Goal: Information Seeking & Learning: Learn about a topic

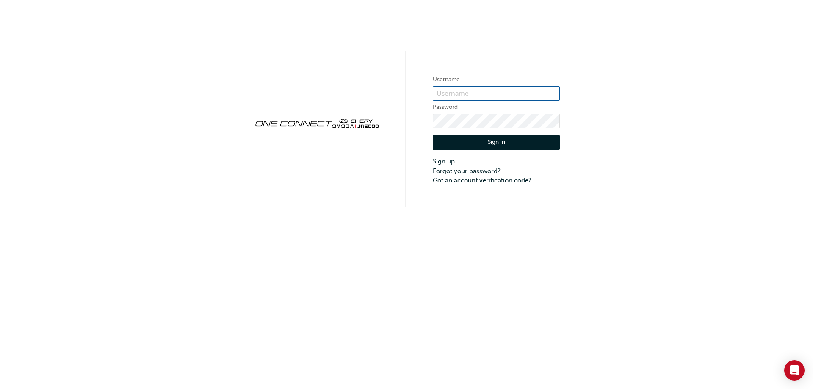
type input "ONE00303"
click at [493, 146] on button "Sign In" at bounding box center [496, 143] width 127 height 16
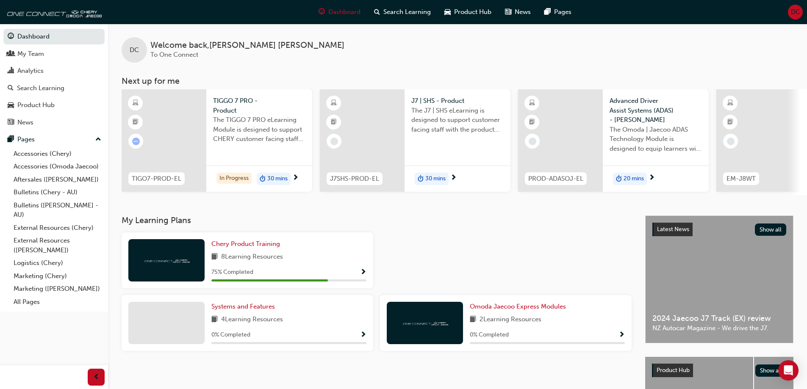
scroll to position [117, 0]
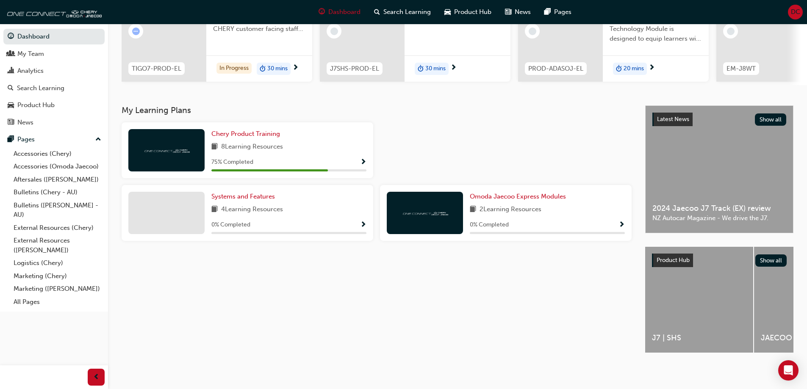
click at [407, 177] on div at bounding box center [506, 153] width 258 height 63
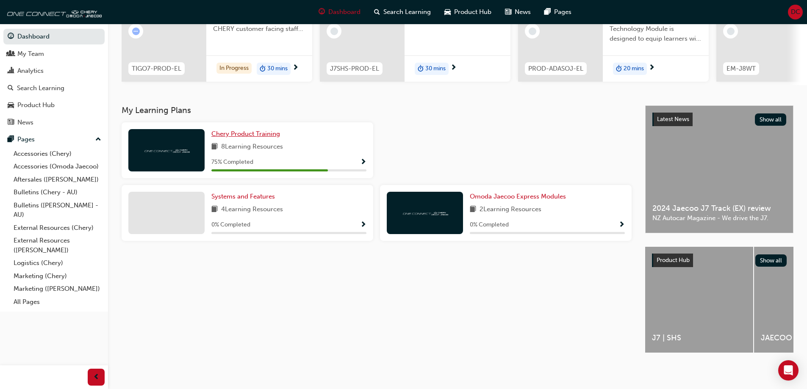
click at [247, 132] on span "Chery Product Training" at bounding box center [245, 134] width 69 height 8
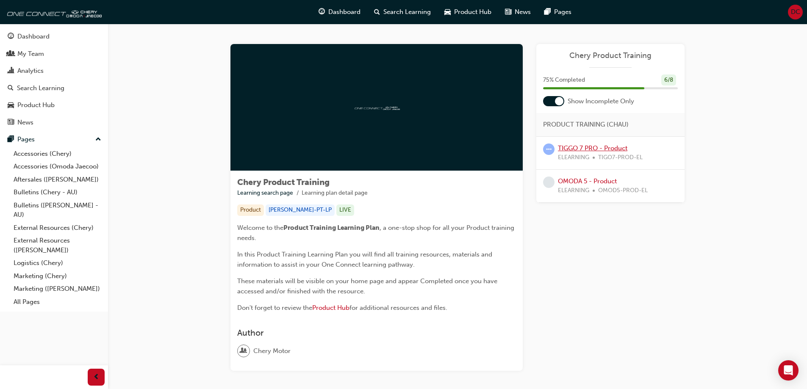
click at [600, 151] on link "TIGGO 7 PRO - Product" at bounding box center [592, 148] width 69 height 8
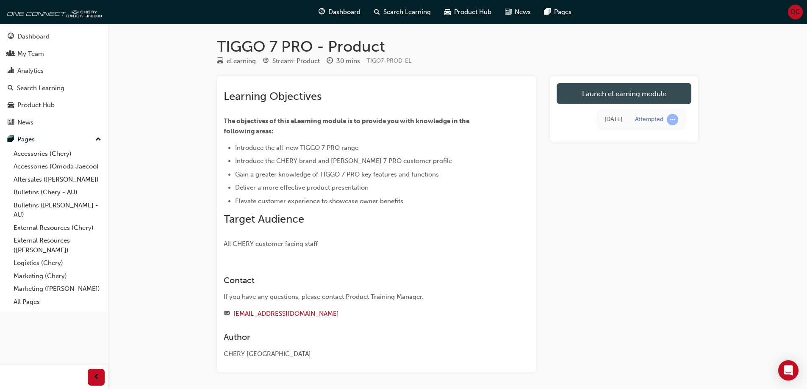
click at [617, 90] on link "Launch eLearning module" at bounding box center [624, 93] width 135 height 21
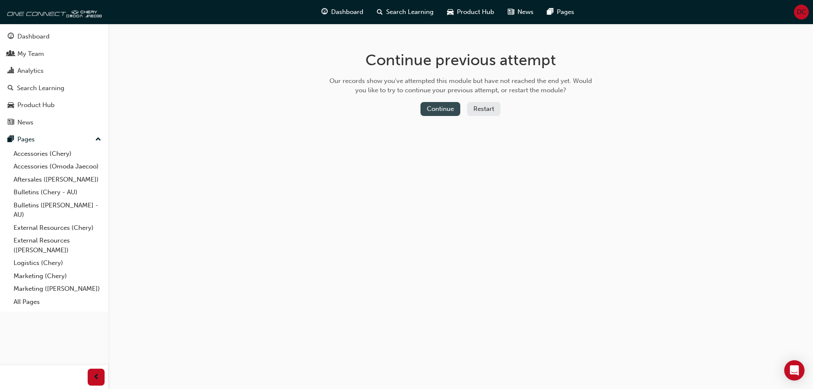
click at [443, 103] on button "Continue" at bounding box center [441, 109] width 40 height 14
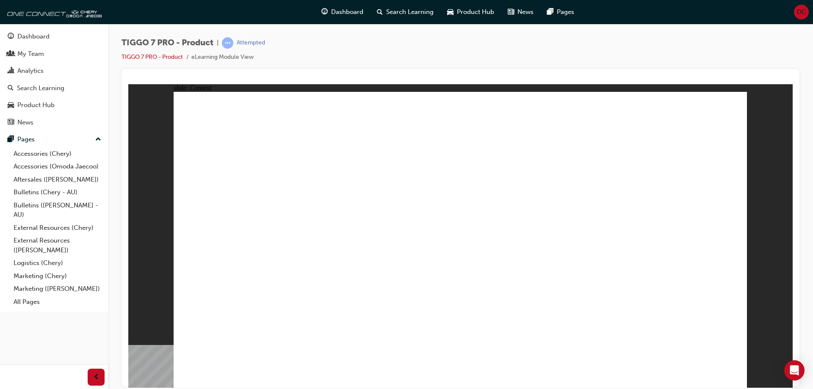
drag, startPoint x: 348, startPoint y: 151, endPoint x: 491, endPoint y: 147, distance: 143.6
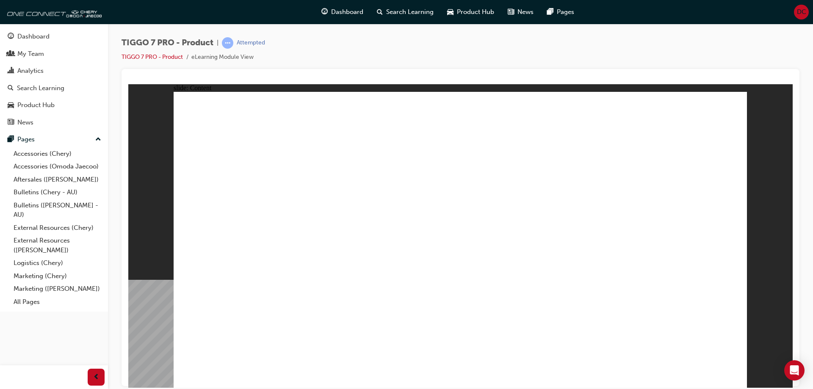
drag, startPoint x: 249, startPoint y: 150, endPoint x: 343, endPoint y: 137, distance: 94.1
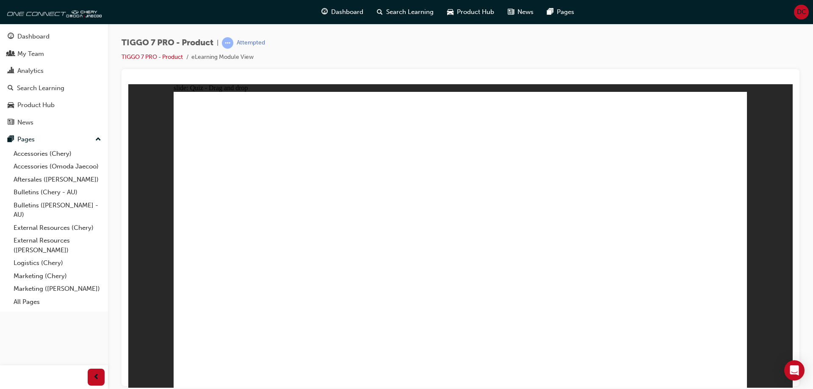
drag, startPoint x: 460, startPoint y: 124, endPoint x: 382, endPoint y: 260, distance: 156.9
drag, startPoint x: 365, startPoint y: 263, endPoint x: 356, endPoint y: 276, distance: 15.2
drag, startPoint x: 497, startPoint y: 208, endPoint x: 562, endPoint y: 273, distance: 92.2
drag, startPoint x: 620, startPoint y: 176, endPoint x: 465, endPoint y: 251, distance: 171.8
drag, startPoint x: 587, startPoint y: 137, endPoint x: 266, endPoint y: 268, distance: 346.2
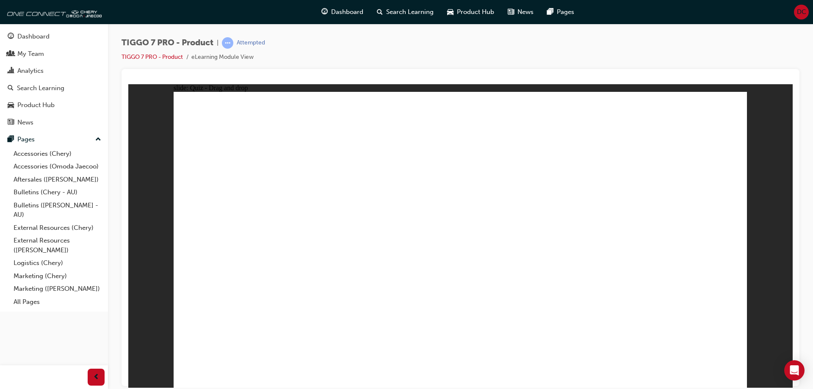
drag, startPoint x: 340, startPoint y: 264, endPoint x: 661, endPoint y: 222, distance: 323.5
drag, startPoint x: 693, startPoint y: 129, endPoint x: 379, endPoint y: 262, distance: 341.1
drag, startPoint x: 695, startPoint y: 157, endPoint x: 502, endPoint y: 268, distance: 222.8
drag, startPoint x: 473, startPoint y: 155, endPoint x: 382, endPoint y: 215, distance: 108.9
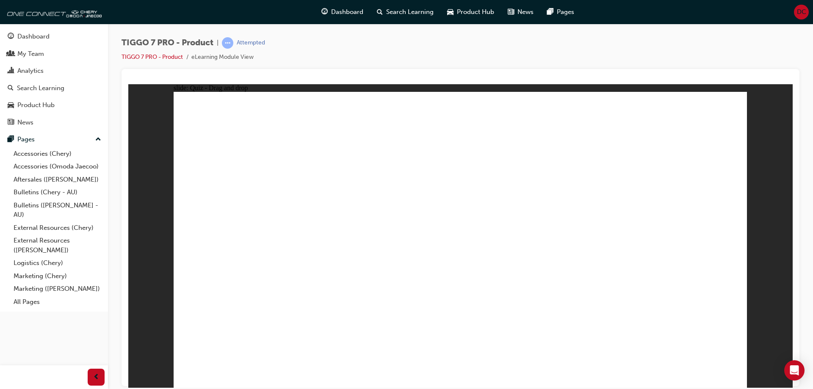
drag, startPoint x: 562, startPoint y: 150, endPoint x: 218, endPoint y: 284, distance: 369.2
drag, startPoint x: 433, startPoint y: 173, endPoint x: 288, endPoint y: 292, distance: 187.9
drag, startPoint x: 457, startPoint y: 149, endPoint x: 292, endPoint y: 284, distance: 212.8
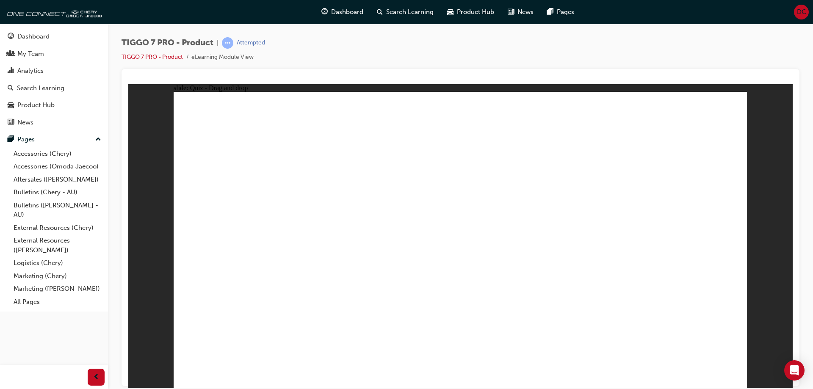
drag, startPoint x: 518, startPoint y: 151, endPoint x: 370, endPoint y: 285, distance: 199.4
drag, startPoint x: 242, startPoint y: 275, endPoint x: 537, endPoint y: 273, distance: 294.8
drag, startPoint x: 277, startPoint y: 277, endPoint x: 477, endPoint y: 274, distance: 199.5
drag, startPoint x: 513, startPoint y: 123, endPoint x: 585, endPoint y: 269, distance: 162.5
drag, startPoint x: 539, startPoint y: 135, endPoint x: 277, endPoint y: 272, distance: 295.9
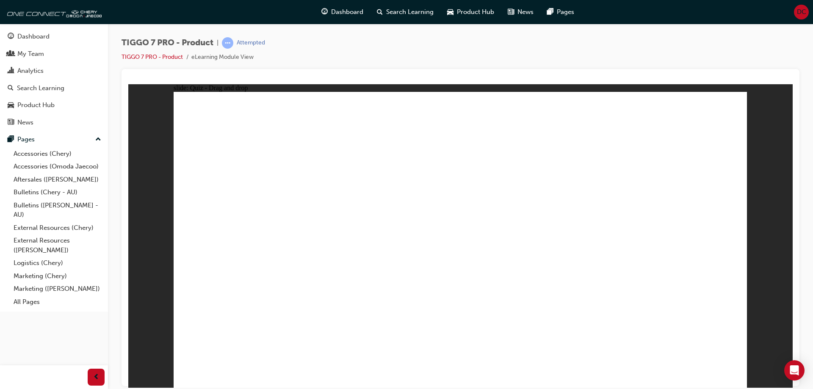
drag, startPoint x: 640, startPoint y: 126, endPoint x: 627, endPoint y: 285, distance: 160.2
drag, startPoint x: 681, startPoint y: 125, endPoint x: 326, endPoint y: 280, distance: 387.1
drag, startPoint x: 573, startPoint y: 153, endPoint x: 393, endPoint y: 274, distance: 216.7
drag, startPoint x: 621, startPoint y: 145, endPoint x: 255, endPoint y: 277, distance: 389.1
drag, startPoint x: 703, startPoint y: 149, endPoint x: 503, endPoint y: 290, distance: 244.4
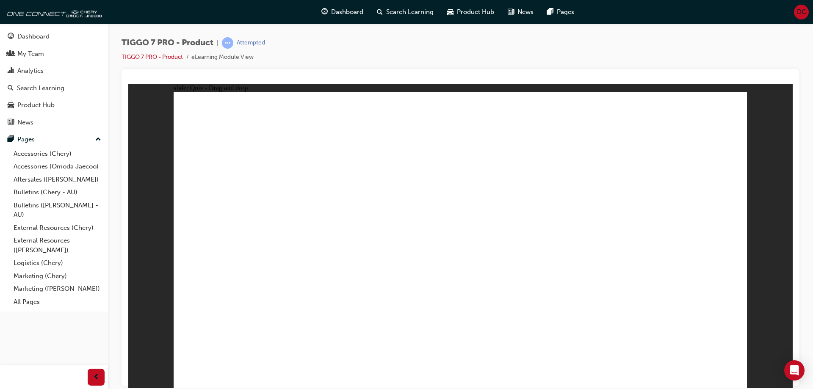
drag, startPoint x: 494, startPoint y: 194, endPoint x: 344, endPoint y: 295, distance: 180.6
drag, startPoint x: 557, startPoint y: 184, endPoint x: 516, endPoint y: 297, distance: 119.9
drag, startPoint x: 626, startPoint y: 172, endPoint x: 337, endPoint y: 286, distance: 310.4
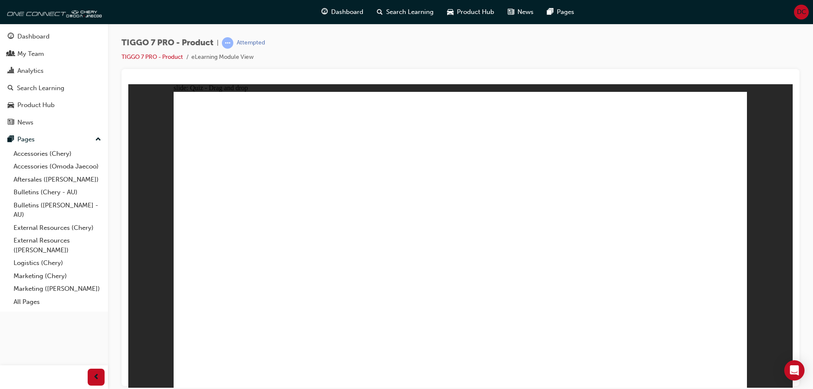
drag, startPoint x: 690, startPoint y: 141, endPoint x: 587, endPoint y: 251, distance: 150.4
drag, startPoint x: 429, startPoint y: 172, endPoint x: 350, endPoint y: 225, distance: 95.6
drag, startPoint x: 608, startPoint y: 112, endPoint x: 561, endPoint y: 158, distance: 65.6
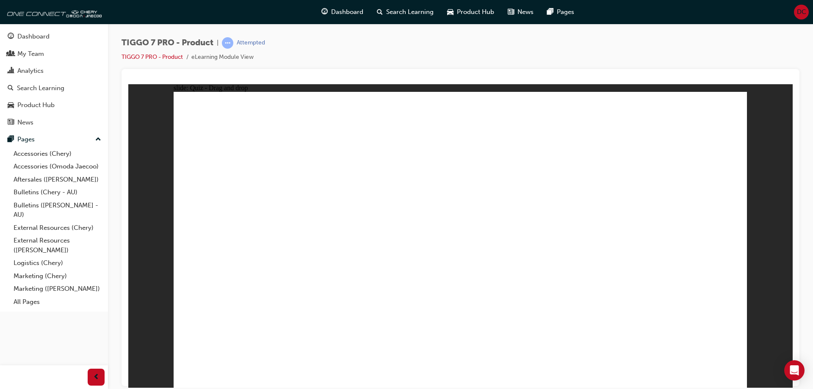
drag, startPoint x: 571, startPoint y: 143, endPoint x: 345, endPoint y: 270, distance: 259.4
radio input "true"
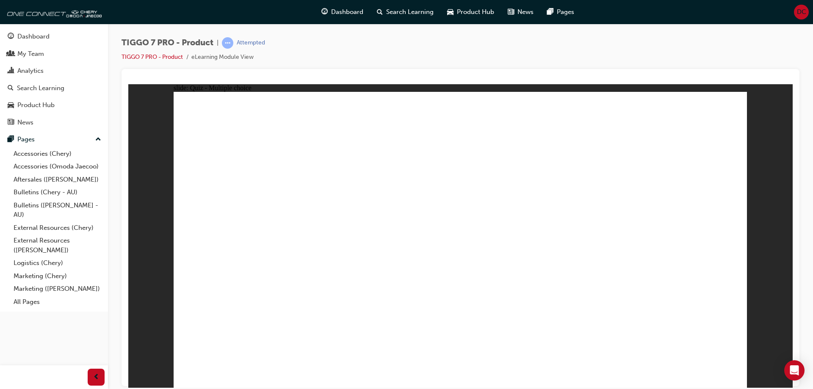
drag, startPoint x: 663, startPoint y: 122, endPoint x: 349, endPoint y: 280, distance: 351.8
drag, startPoint x: 660, startPoint y: 114, endPoint x: 654, endPoint y: 122, distance: 10.3
drag, startPoint x: 654, startPoint y: 122, endPoint x: 241, endPoint y: 279, distance: 442.0
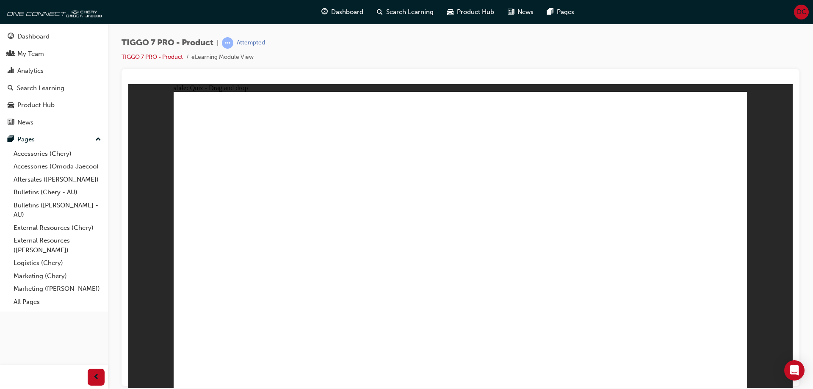
drag, startPoint x: 683, startPoint y: 133, endPoint x: 279, endPoint y: 319, distance: 445.2
drag, startPoint x: 634, startPoint y: 133, endPoint x: 329, endPoint y: 289, distance: 343.2
drag, startPoint x: 687, startPoint y: 121, endPoint x: 475, endPoint y: 330, distance: 297.4
drag, startPoint x: 458, startPoint y: 128, endPoint x: 297, endPoint y: 298, distance: 234.3
drag, startPoint x: 451, startPoint y: 125, endPoint x: 503, endPoint y: 285, distance: 168.2
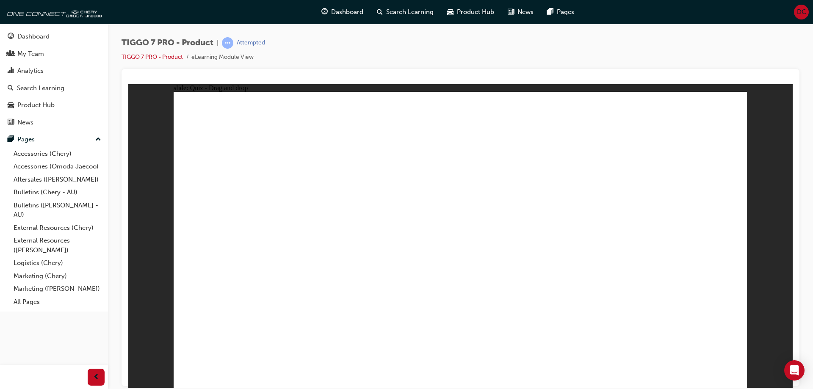
drag, startPoint x: 456, startPoint y: 140, endPoint x: 271, endPoint y: 298, distance: 243.3
drag, startPoint x: 498, startPoint y: 139, endPoint x: 506, endPoint y: 319, distance: 180.6
drag, startPoint x: 570, startPoint y: 125, endPoint x: 296, endPoint y: 292, distance: 320.7
drag, startPoint x: 571, startPoint y: 122, endPoint x: 545, endPoint y: 272, distance: 152.1
drag, startPoint x: 587, startPoint y: 142, endPoint x: 326, endPoint y: 295, distance: 302.8
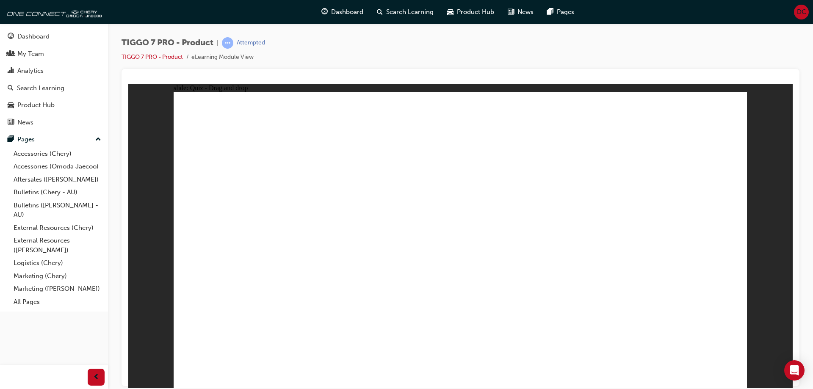
drag, startPoint x: 551, startPoint y: 141, endPoint x: 528, endPoint y: 290, distance: 151.2
drag, startPoint x: 564, startPoint y: 169, endPoint x: 328, endPoint y: 304, distance: 271.3
drag, startPoint x: 556, startPoint y: 147, endPoint x: 557, endPoint y: 154, distance: 7.6
drag, startPoint x: 555, startPoint y: 165, endPoint x: 551, endPoint y: 284, distance: 118.7
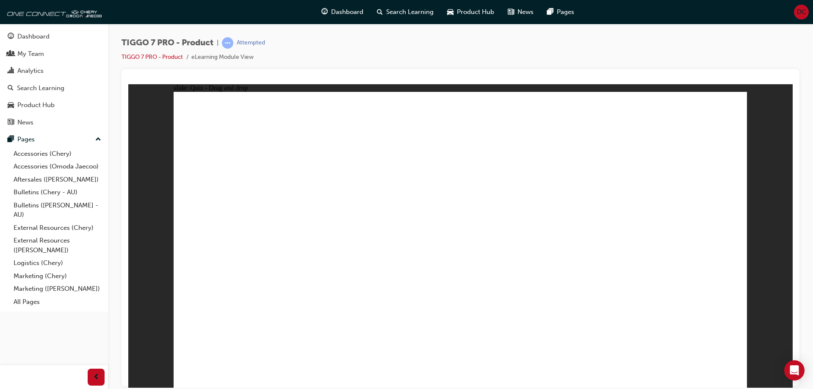
drag, startPoint x: 645, startPoint y: 149, endPoint x: 293, endPoint y: 314, distance: 389.0
drag, startPoint x: 657, startPoint y: 147, endPoint x: 545, endPoint y: 294, distance: 184.0
radio input "true"
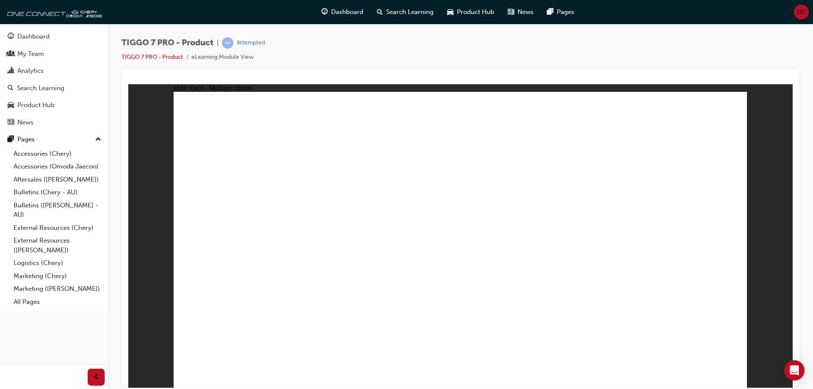
drag, startPoint x: 457, startPoint y: 123, endPoint x: 566, endPoint y: 260, distance: 175.2
drag, startPoint x: 529, startPoint y: 184, endPoint x: 499, endPoint y: 259, distance: 80.9
drag, startPoint x: 582, startPoint y: 122, endPoint x: 363, endPoint y: 240, distance: 249.2
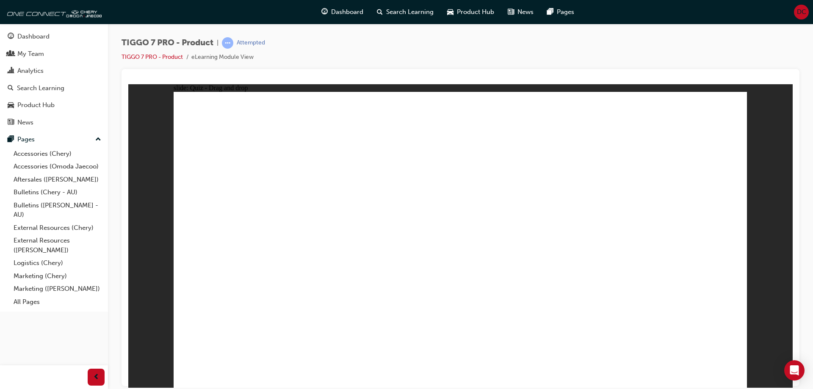
drag, startPoint x: 611, startPoint y: 183, endPoint x: 681, endPoint y: 225, distance: 81.1
drag, startPoint x: 660, startPoint y: 128, endPoint x: 224, endPoint y: 247, distance: 451.3
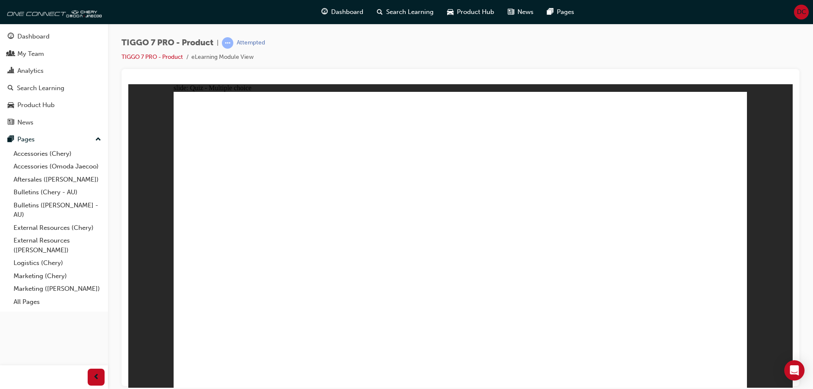
radio input "true"
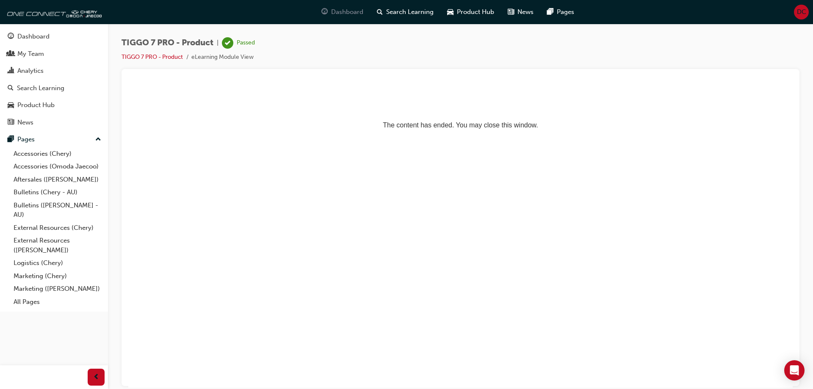
click at [363, 12] on div "Dashboard" at bounding box center [342, 11] width 55 height 17
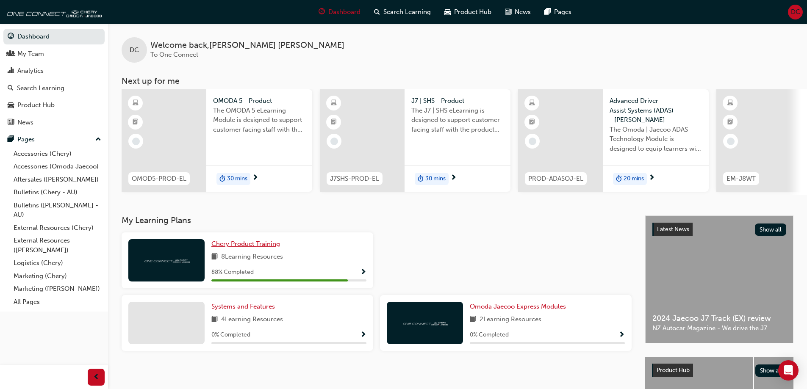
click at [259, 245] on span "Chery Product Training" at bounding box center [245, 244] width 69 height 8
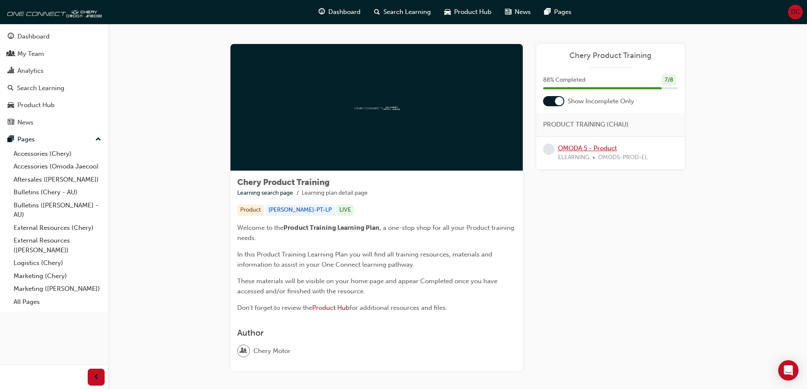
click at [578, 145] on link "OMODA 5 - Product" at bounding box center [587, 148] width 59 height 8
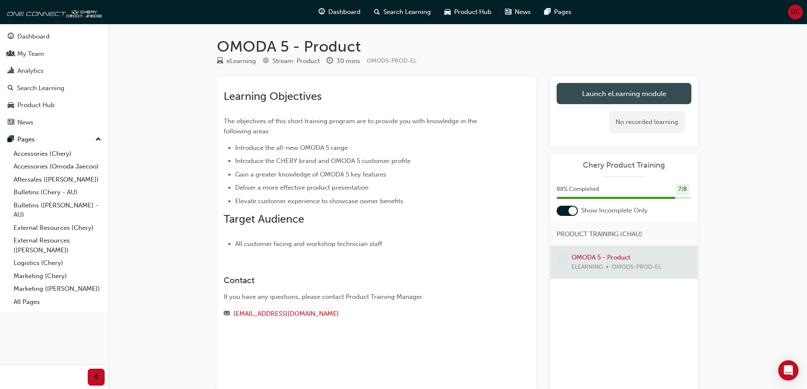
click at [586, 88] on link "Launch eLearning module" at bounding box center [624, 93] width 135 height 21
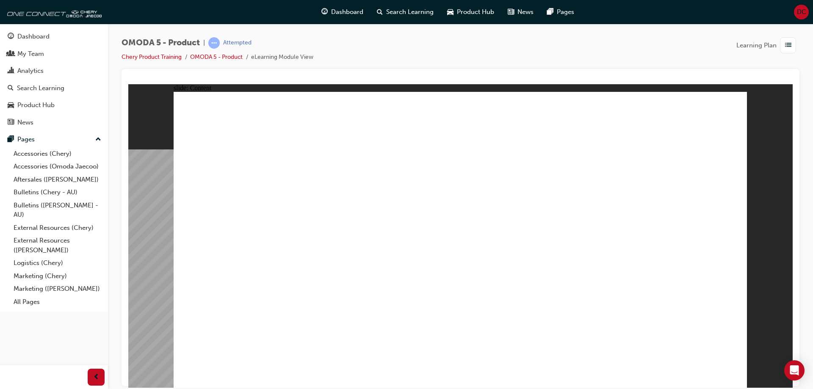
click at [128, 84] on image at bounding box center [128, 84] width 0 height 0
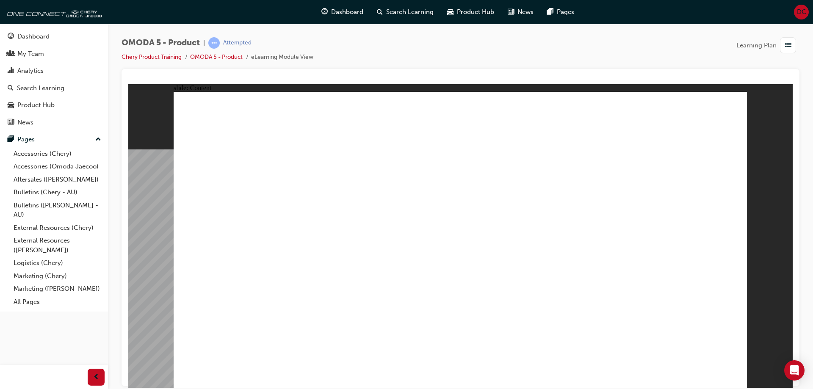
click at [128, 84] on image at bounding box center [128, 84] width 0 height 0
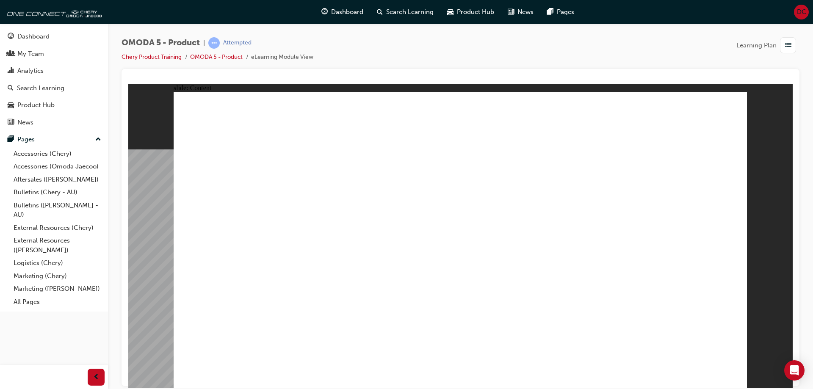
click at [128, 84] on image at bounding box center [128, 84] width 0 height 0
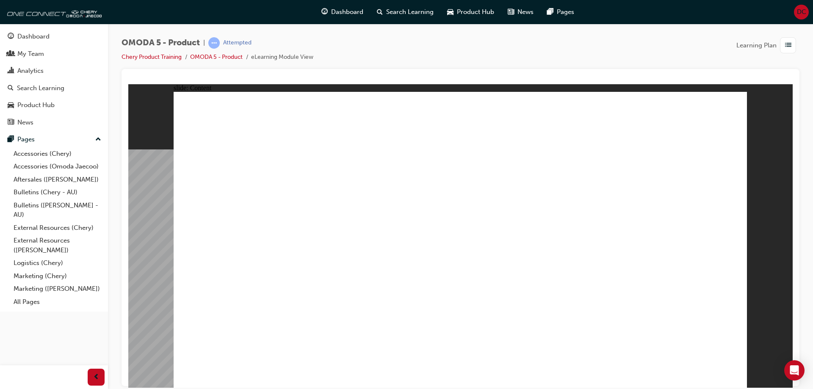
click at [128, 84] on image at bounding box center [128, 84] width 0 height 0
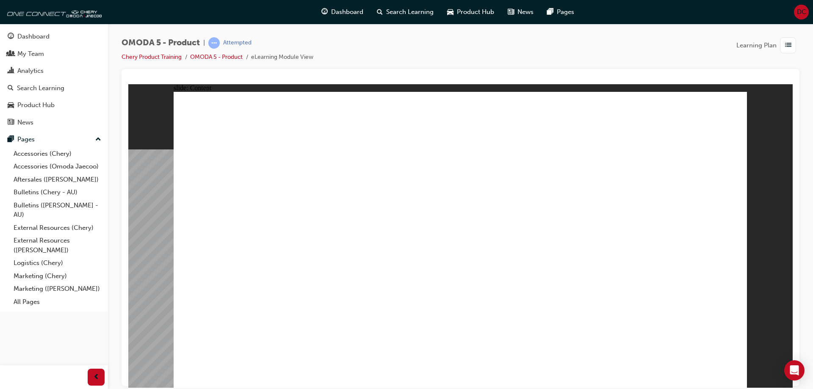
drag, startPoint x: 736, startPoint y: 110, endPoint x: 700, endPoint y: 128, distance: 40.2
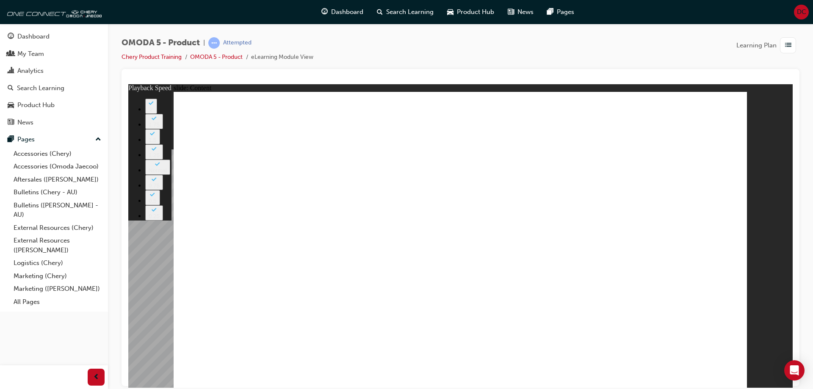
type input "0"
drag, startPoint x: 306, startPoint y: 138, endPoint x: 352, endPoint y: 151, distance: 47.3
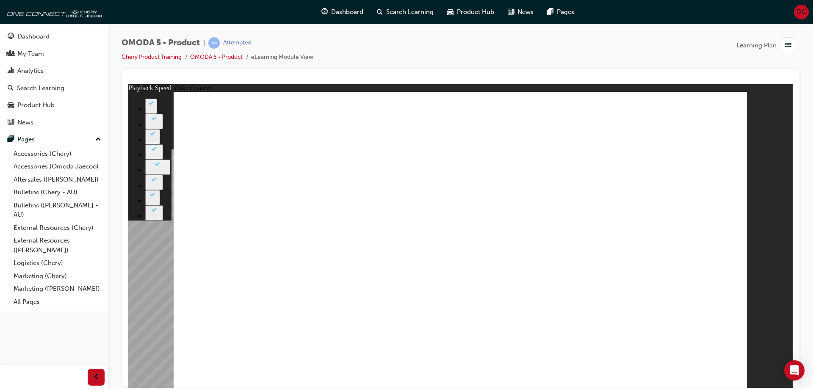
drag, startPoint x: 735, startPoint y: 106, endPoint x: 721, endPoint y: 114, distance: 16.5
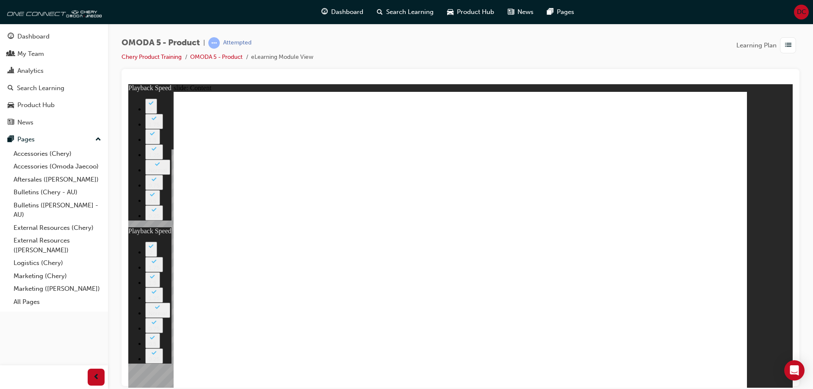
type input "0"
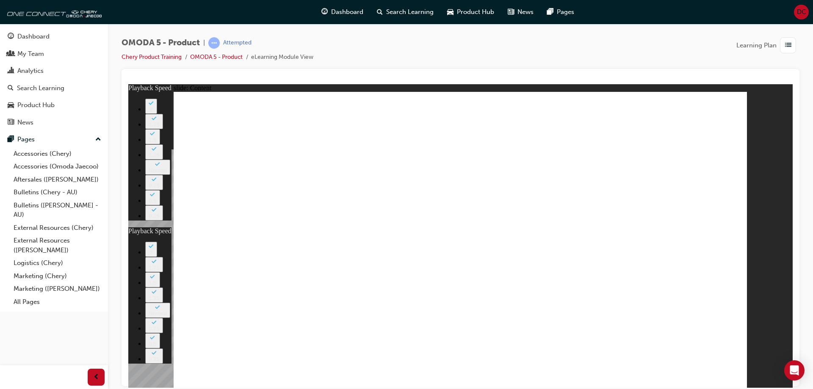
click at [128, 84] on image at bounding box center [128, 84] width 0 height 0
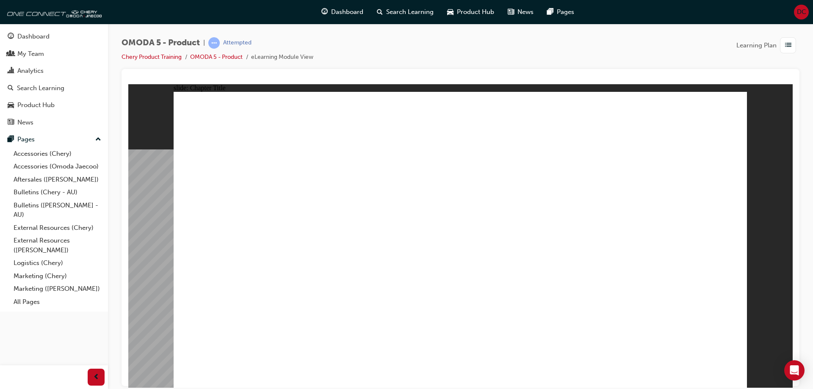
click at [128, 84] on image at bounding box center [128, 84] width 0 height 0
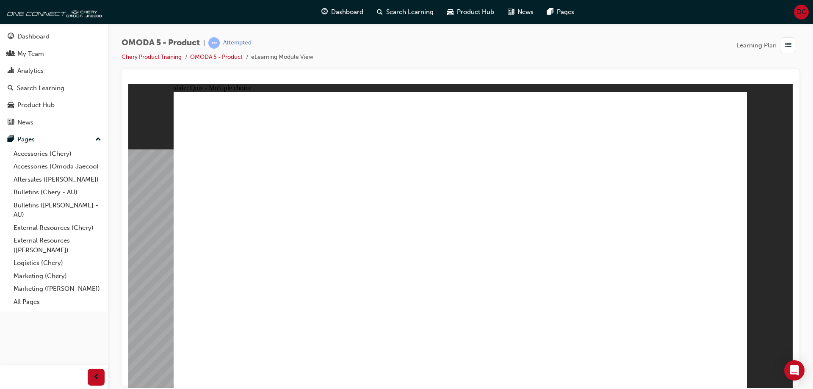
radio input "true"
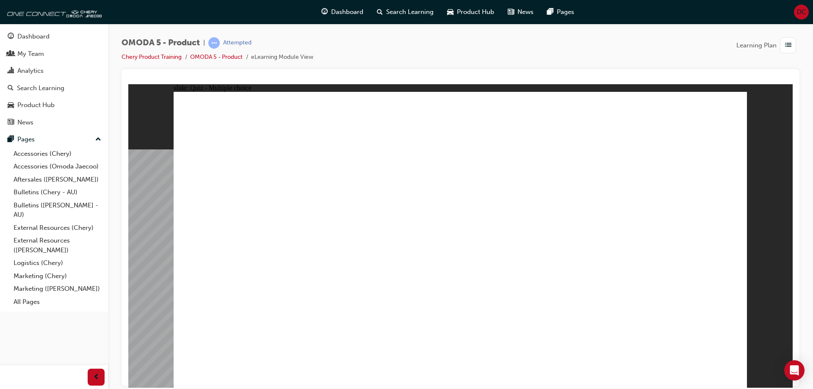
radio input "true"
drag, startPoint x: 374, startPoint y: 272, endPoint x: 377, endPoint y: 277, distance: 5.7
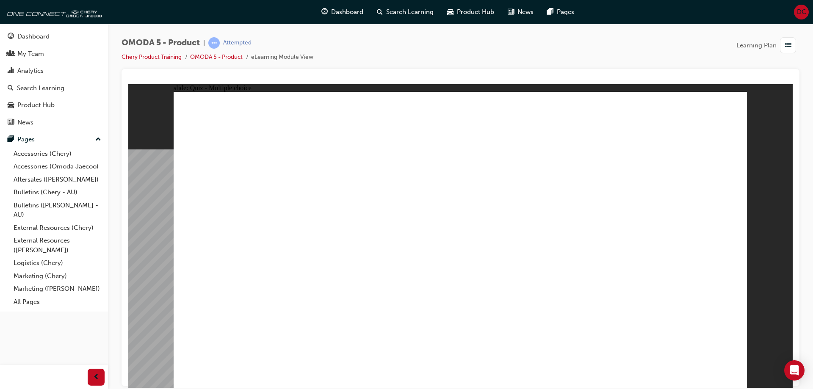
radio input "true"
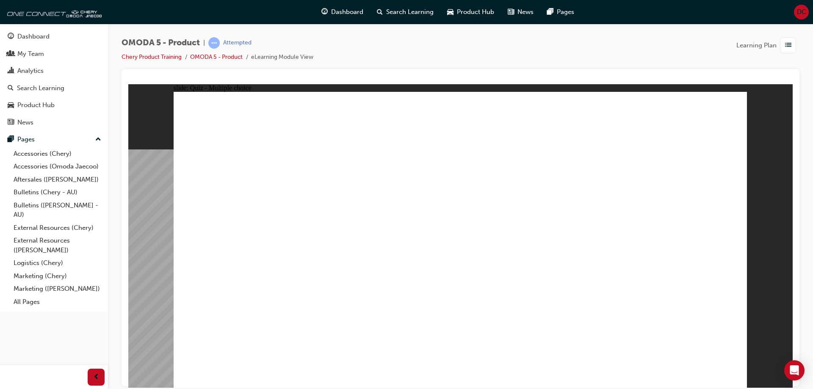
drag, startPoint x: 585, startPoint y: 226, endPoint x: 509, endPoint y: 294, distance: 102.3
drag, startPoint x: 460, startPoint y: 232, endPoint x: 350, endPoint y: 296, distance: 127.4
drag, startPoint x: 695, startPoint y: 167, endPoint x: 273, endPoint y: 294, distance: 440.5
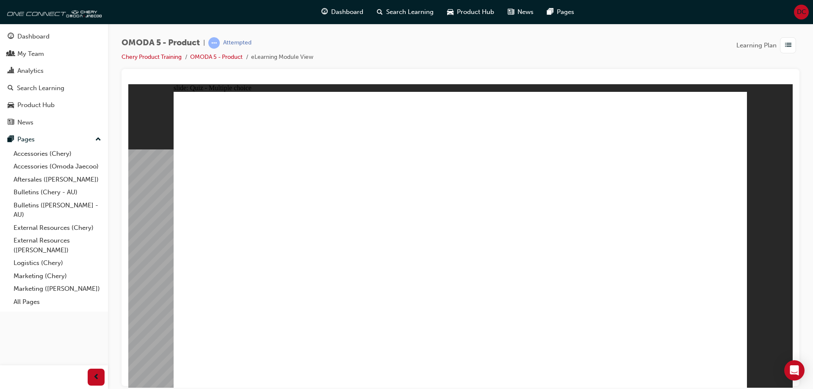
drag, startPoint x: 572, startPoint y: 116, endPoint x: 604, endPoint y: 303, distance: 189.5
drag, startPoint x: 522, startPoint y: 220, endPoint x: 518, endPoint y: 223, distance: 4.8
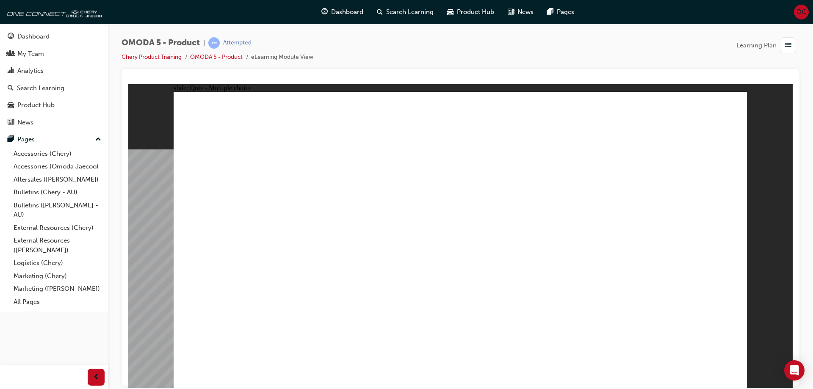
radio input "true"
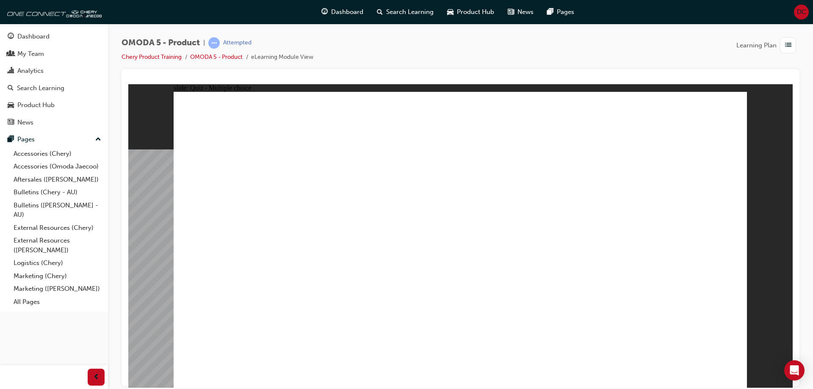
drag, startPoint x: 660, startPoint y: 194, endPoint x: 265, endPoint y: 269, distance: 402.2
drag, startPoint x: 504, startPoint y: 199, endPoint x: 346, endPoint y: 269, distance: 173.3
drag, startPoint x: 539, startPoint y: 149, endPoint x: 508, endPoint y: 275, distance: 130.4
drag, startPoint x: 652, startPoint y: 146, endPoint x: 674, endPoint y: 307, distance: 162.5
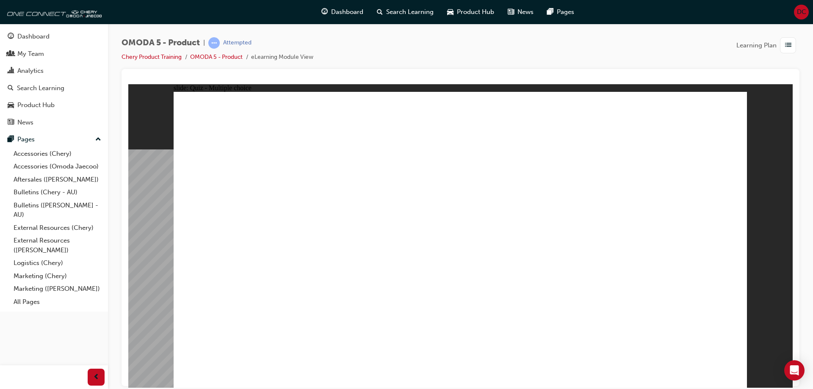
radio input "true"
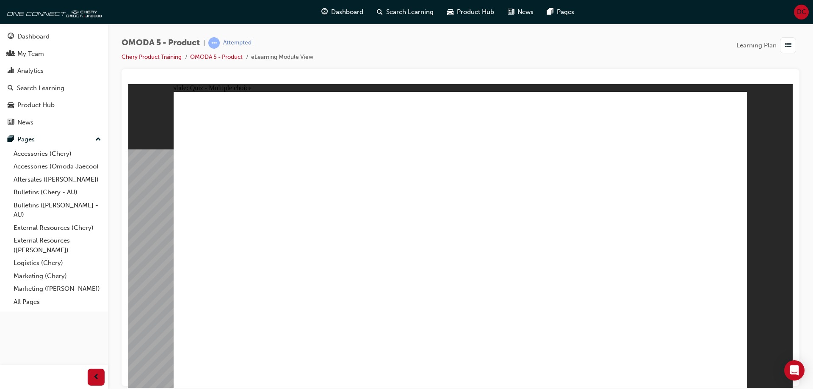
drag, startPoint x: 560, startPoint y: 150, endPoint x: 335, endPoint y: 251, distance: 247.2
drag, startPoint x: 559, startPoint y: 221, endPoint x: 296, endPoint y: 233, distance: 262.9
drag, startPoint x: 386, startPoint y: 262, endPoint x: 382, endPoint y: 258, distance: 5.1
drag, startPoint x: 554, startPoint y: 183, endPoint x: 302, endPoint y: 289, distance: 274.1
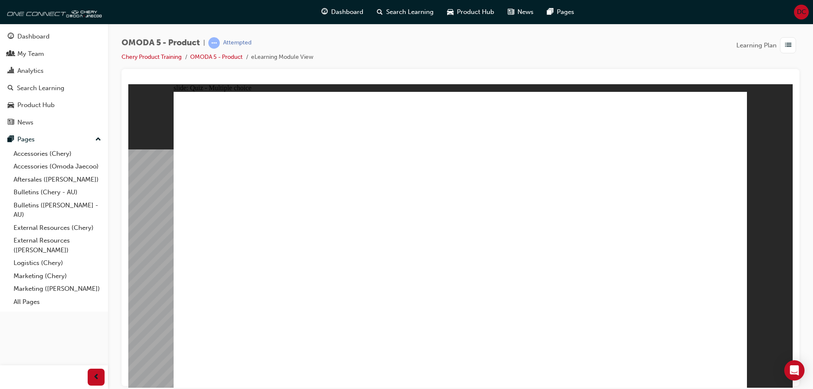
drag, startPoint x: 522, startPoint y: 161, endPoint x: 251, endPoint y: 288, distance: 299.4
drag, startPoint x: 536, startPoint y: 245, endPoint x: 284, endPoint y: 269, distance: 252.7
drag, startPoint x: 642, startPoint y: 242, endPoint x: 300, endPoint y: 262, distance: 342.4
drag, startPoint x: 642, startPoint y: 214, endPoint x: 367, endPoint y: 270, distance: 280.6
drag, startPoint x: 579, startPoint y: 205, endPoint x: 350, endPoint y: 266, distance: 236.8
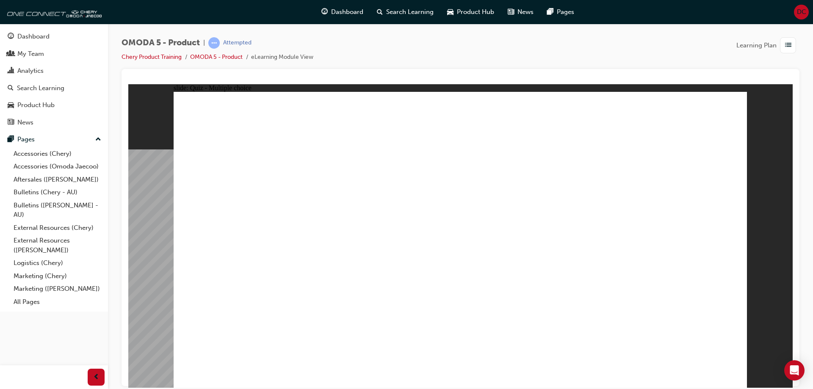
drag, startPoint x: 649, startPoint y: 144, endPoint x: 276, endPoint y: 275, distance: 395.6
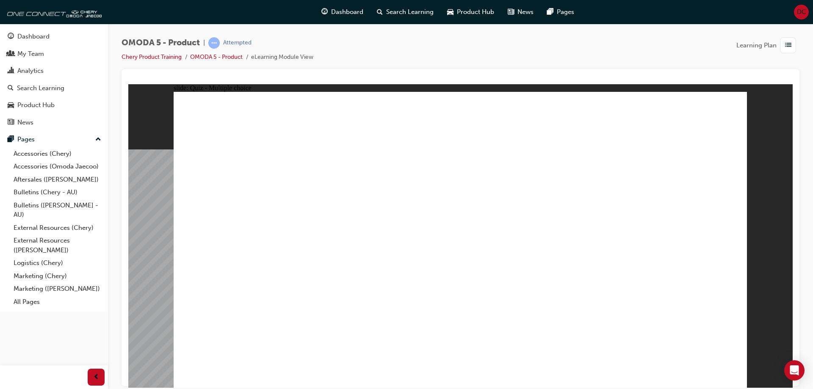
radio input "false"
radio input "true"
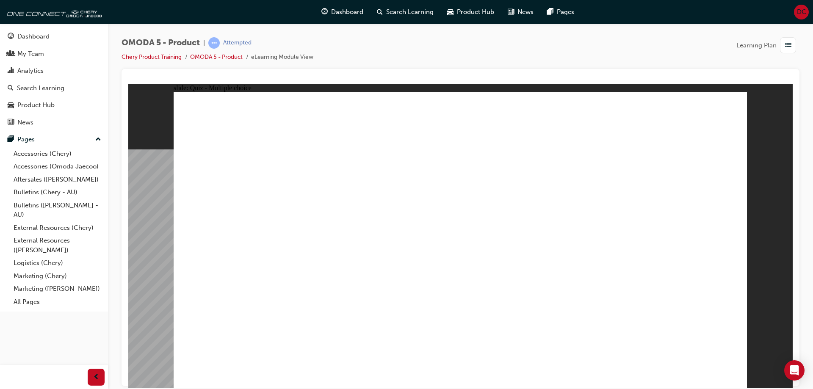
radio input "false"
radio input "true"
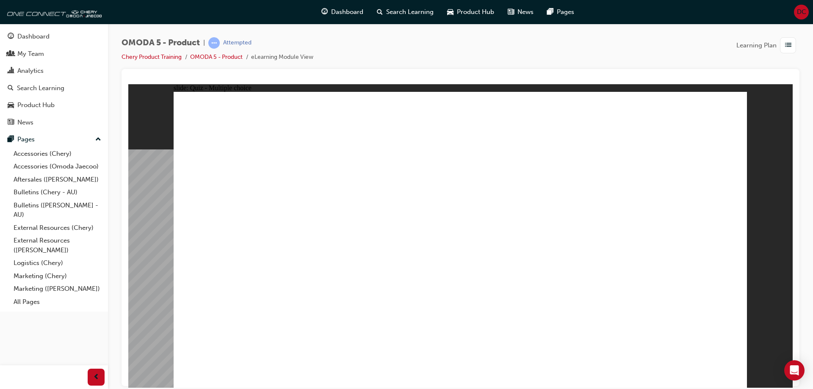
radio input "true"
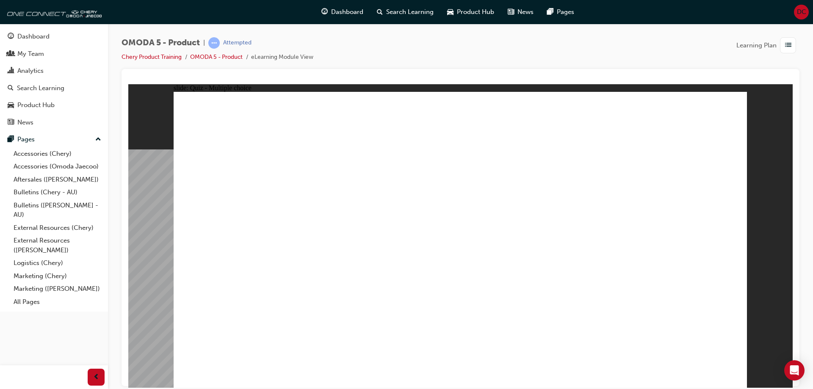
radio input "true"
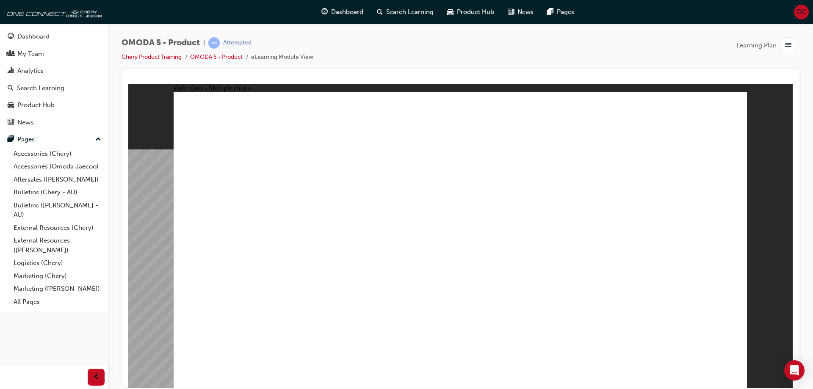
radio input "true"
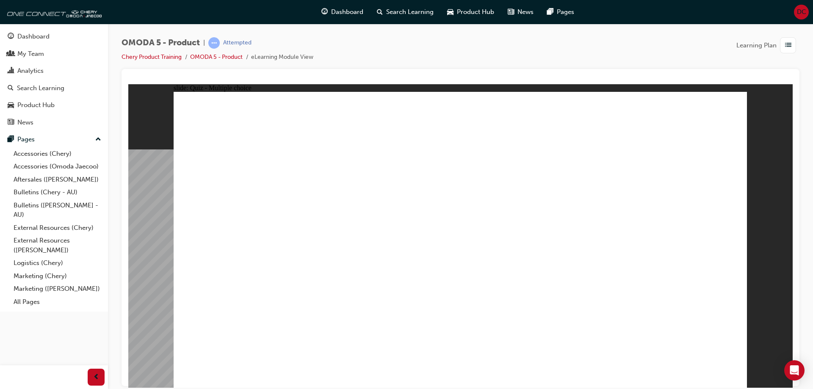
radio input "true"
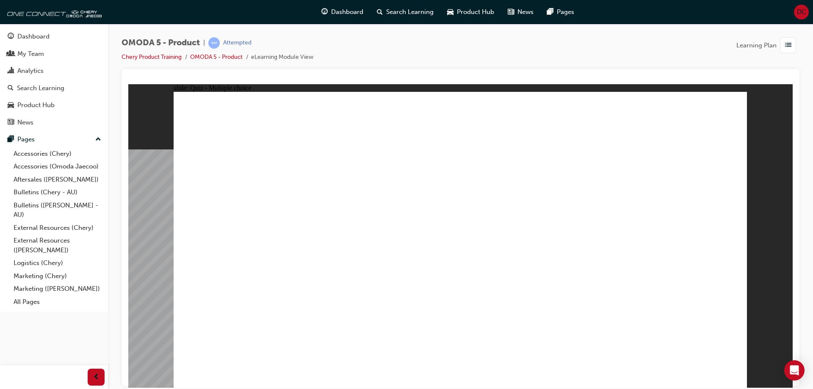
radio input "true"
drag, startPoint x: 464, startPoint y: 109, endPoint x: 242, endPoint y: 294, distance: 289.1
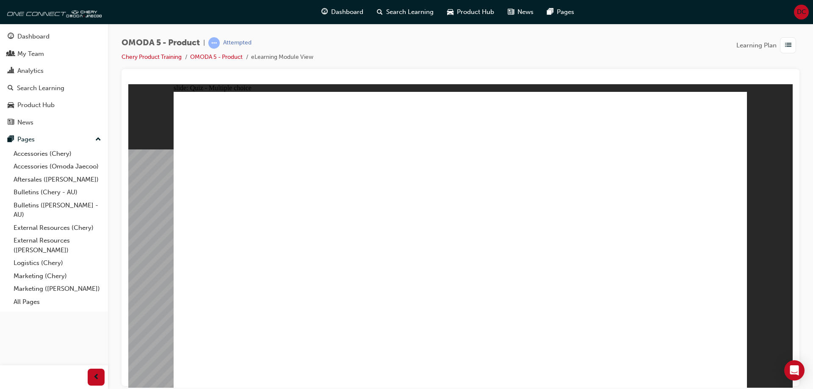
drag, startPoint x: 465, startPoint y: 126, endPoint x: 362, endPoint y: 291, distance: 194.3
drag, startPoint x: 458, startPoint y: 141, endPoint x: 365, endPoint y: 306, distance: 189.5
drag, startPoint x: 237, startPoint y: 297, endPoint x: 439, endPoint y: 40, distance: 326.9
drag, startPoint x: 456, startPoint y: 114, endPoint x: 226, endPoint y: 294, distance: 291.5
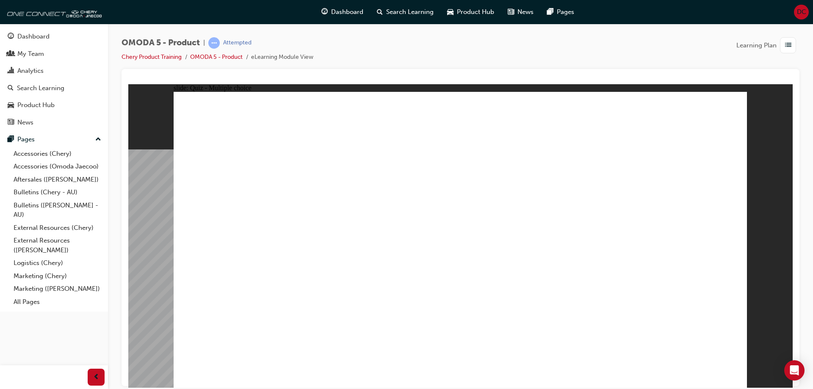
drag, startPoint x: 584, startPoint y: 230, endPoint x: 477, endPoint y: 303, distance: 128.9
drag, startPoint x: 570, startPoint y: 109, endPoint x: 597, endPoint y: 296, distance: 189.6
drag, startPoint x: 600, startPoint y: 301, endPoint x: 618, endPoint y: 202, distance: 100.4
drag, startPoint x: 559, startPoint y: 147, endPoint x: 582, endPoint y: 309, distance: 163.9
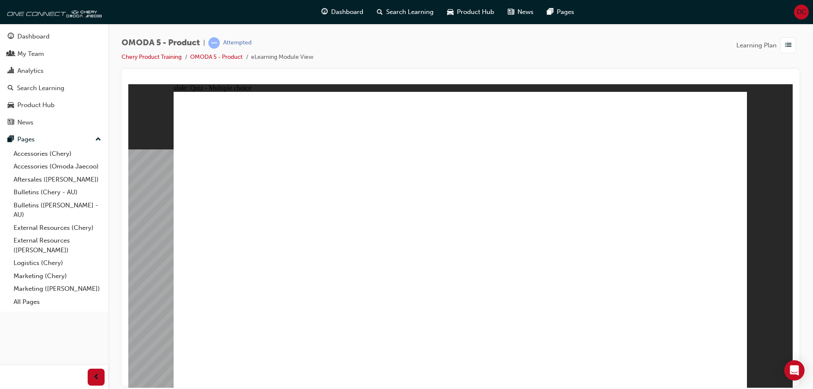
radio input "true"
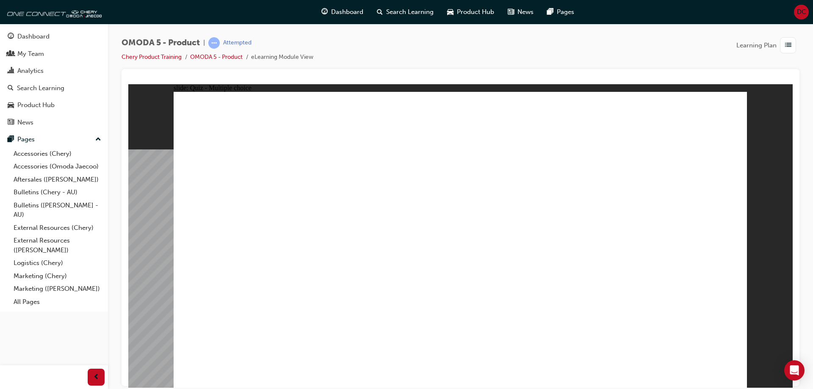
drag, startPoint x: 648, startPoint y: 192, endPoint x: 263, endPoint y: 257, distance: 390.4
drag, startPoint x: 507, startPoint y: 205, endPoint x: 376, endPoint y: 262, distance: 143.4
drag, startPoint x: 500, startPoint y: 147, endPoint x: 468, endPoint y: 260, distance: 117.1
drag, startPoint x: 623, startPoint y: 147, endPoint x: 604, endPoint y: 262, distance: 116.8
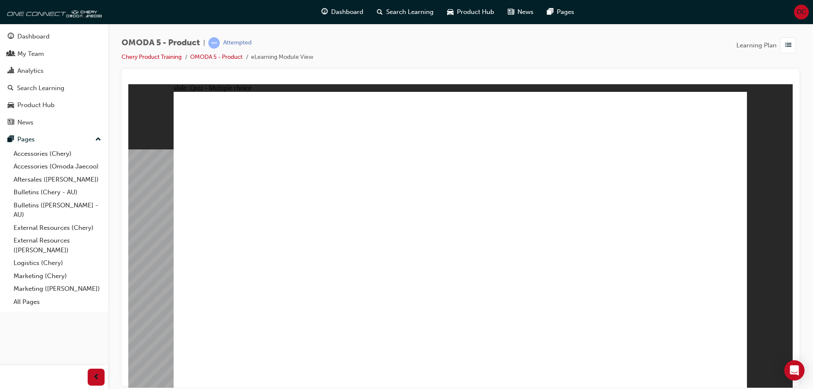
radio input "true"
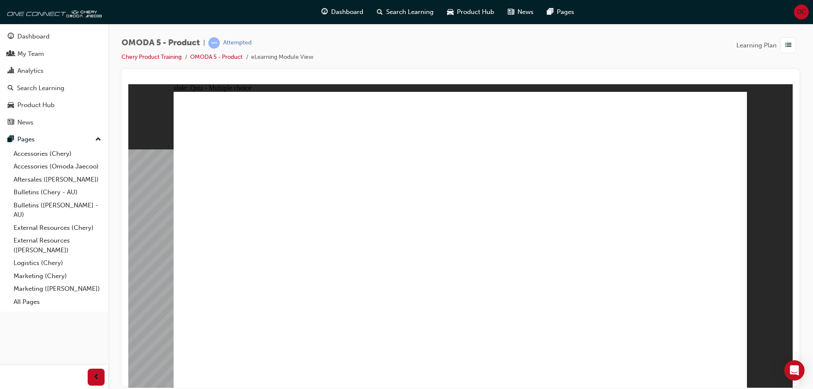
drag, startPoint x: 534, startPoint y: 148, endPoint x: 239, endPoint y: 254, distance: 313.2
drag, startPoint x: 555, startPoint y: 182, endPoint x: 358, endPoint y: 230, distance: 202.3
drag, startPoint x: 303, startPoint y: 227, endPoint x: 516, endPoint y: 159, distance: 223.6
drag, startPoint x: 636, startPoint y: 149, endPoint x: 303, endPoint y: 258, distance: 350.4
drag, startPoint x: 619, startPoint y: 182, endPoint x: 339, endPoint y: 249, distance: 287.9
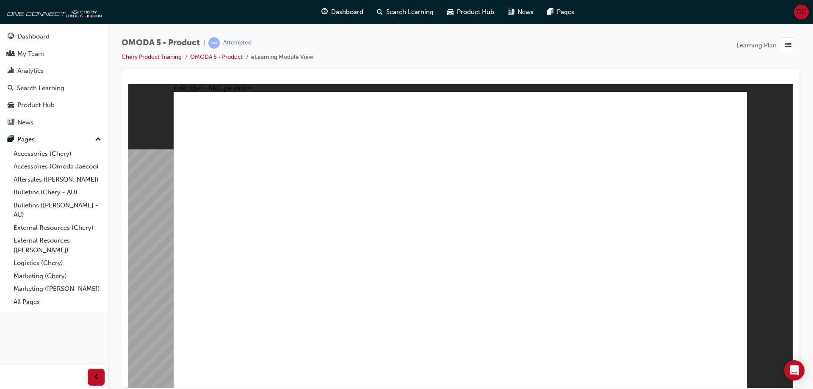
drag, startPoint x: 551, startPoint y: 204, endPoint x: 374, endPoint y: 241, distance: 181.3
drag, startPoint x: 528, startPoint y: 244, endPoint x: 313, endPoint y: 262, distance: 216.3
drag, startPoint x: 616, startPoint y: 130, endPoint x: 324, endPoint y: 261, distance: 321.0
drag, startPoint x: 665, startPoint y: 214, endPoint x: 332, endPoint y: 286, distance: 340.1
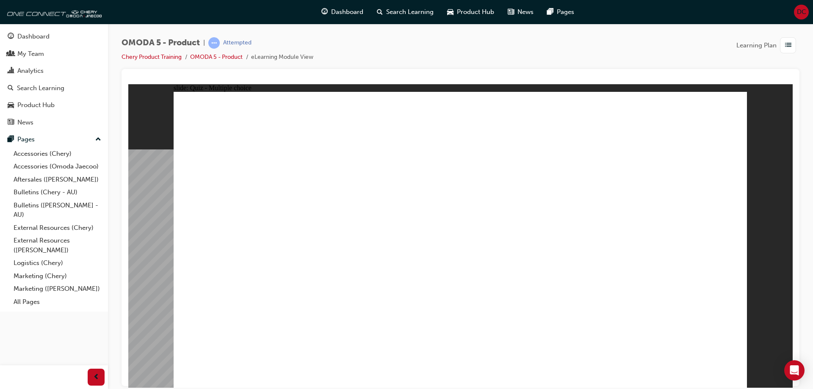
radio input "true"
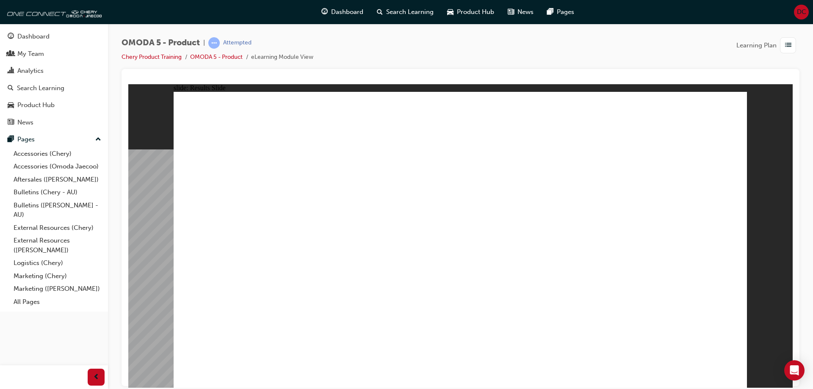
drag, startPoint x: 513, startPoint y: 185, endPoint x: 475, endPoint y: 254, distance: 78.9
radio input "true"
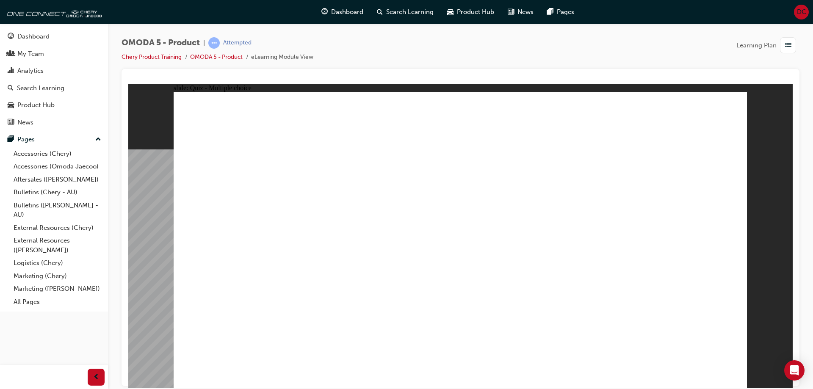
radio input "true"
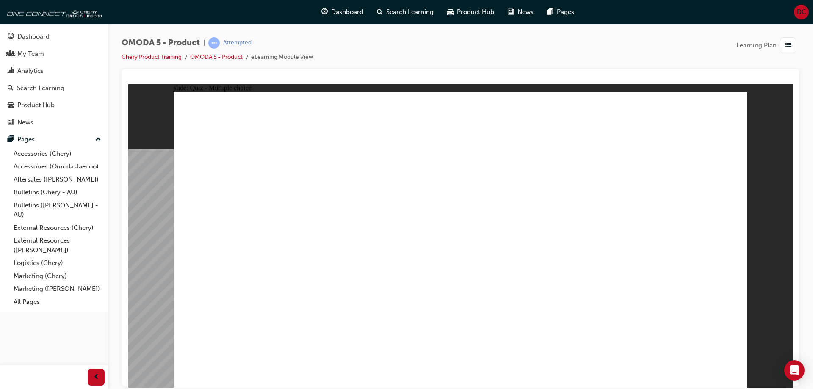
radio input "true"
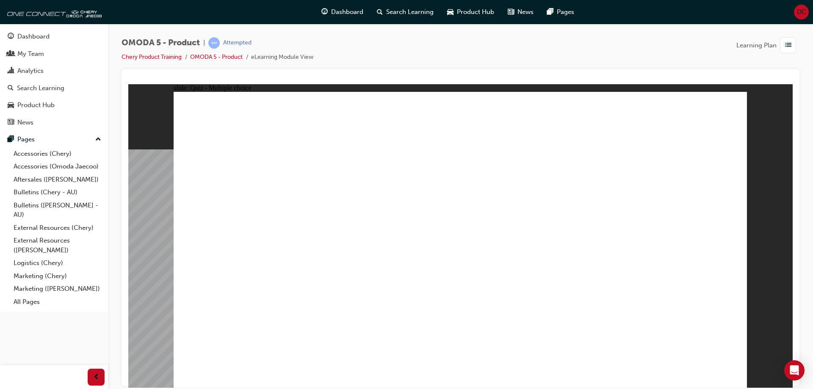
radio input "true"
drag, startPoint x: 472, startPoint y: 142, endPoint x: 363, endPoint y: 297, distance: 190.0
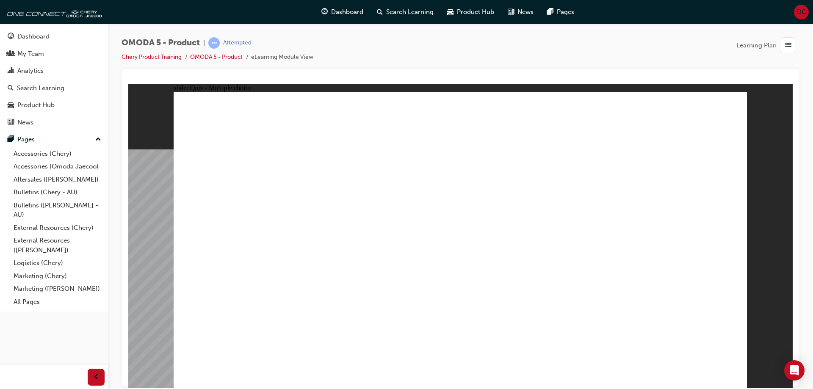
drag, startPoint x: 486, startPoint y: 118, endPoint x: 263, endPoint y: 298, distance: 285.8
drag, startPoint x: 674, startPoint y: 144, endPoint x: 595, endPoint y: 299, distance: 173.9
drag, startPoint x: 666, startPoint y: 174, endPoint x: 477, endPoint y: 310, distance: 232.2
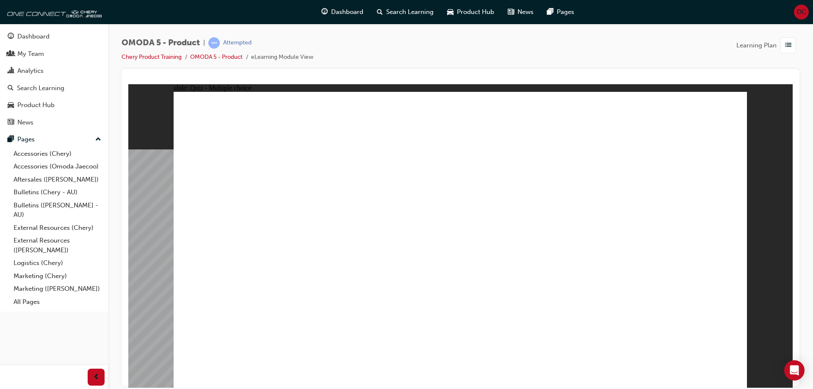
radio input "true"
drag, startPoint x: 648, startPoint y: 193, endPoint x: 251, endPoint y: 263, distance: 403.9
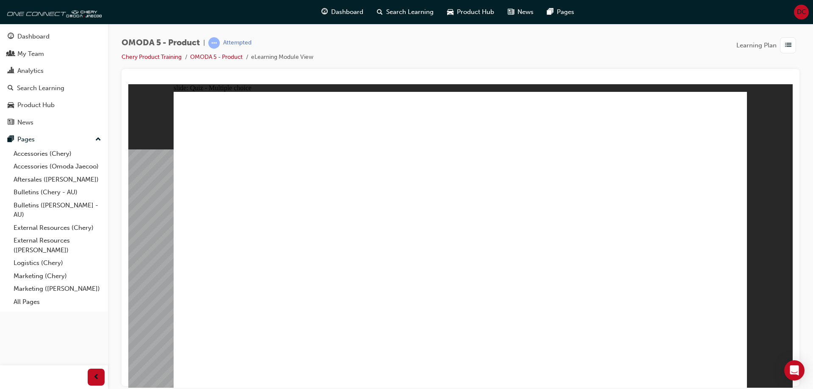
drag, startPoint x: 468, startPoint y: 231, endPoint x: 379, endPoint y: 258, distance: 93.0
drag, startPoint x: 496, startPoint y: 147, endPoint x: 463, endPoint y: 274, distance: 131.0
drag, startPoint x: 620, startPoint y: 150, endPoint x: 585, endPoint y: 279, distance: 134.1
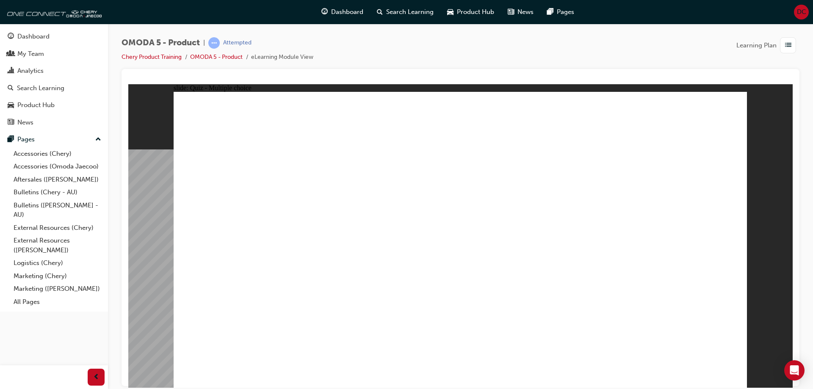
radio input "true"
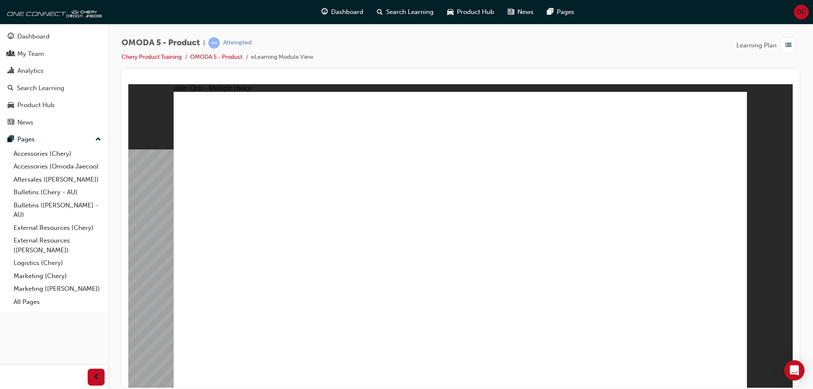
drag, startPoint x: 554, startPoint y: 145, endPoint x: 313, endPoint y: 247, distance: 261.3
drag, startPoint x: 630, startPoint y: 148, endPoint x: 384, endPoint y: 243, distance: 264.1
drag, startPoint x: 628, startPoint y: 173, endPoint x: 333, endPoint y: 261, distance: 307.3
drag, startPoint x: 545, startPoint y: 213, endPoint x: 298, endPoint y: 273, distance: 253.5
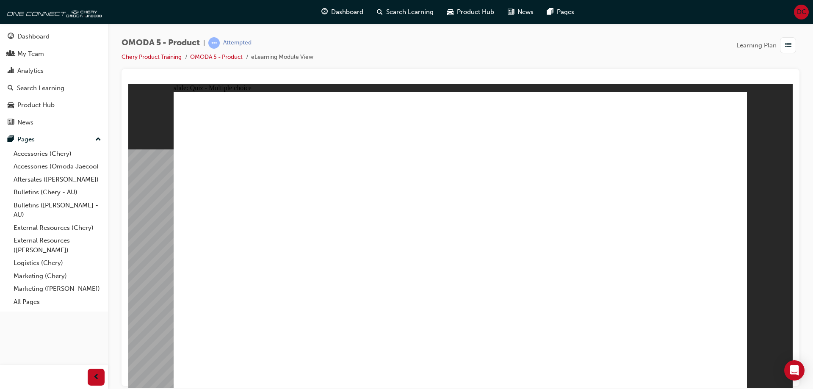
drag, startPoint x: 551, startPoint y: 246, endPoint x: 344, endPoint y: 275, distance: 208.8
drag, startPoint x: 642, startPoint y: 115, endPoint x: 410, endPoint y: 256, distance: 271.6
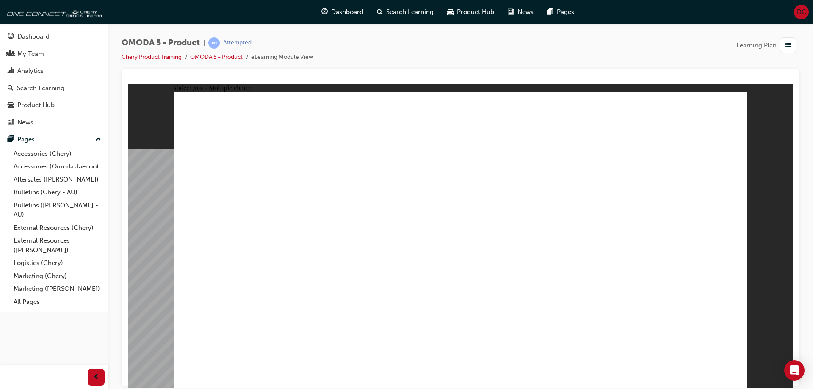
radio input "true"
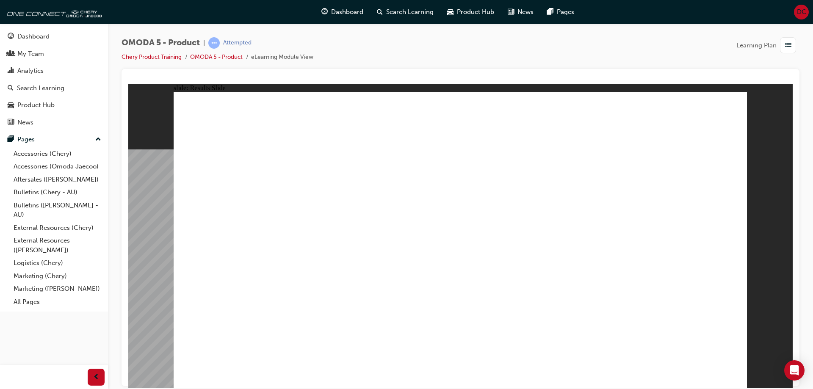
radio input "true"
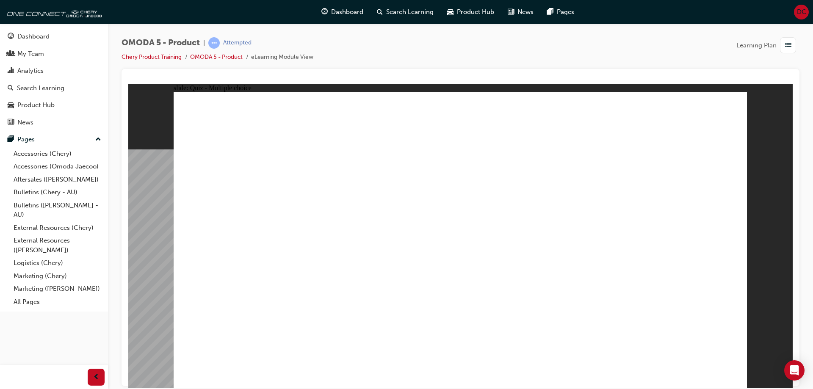
drag, startPoint x: 501, startPoint y: 199, endPoint x: 500, endPoint y: 204, distance: 5.2
radio input "false"
radio input "true"
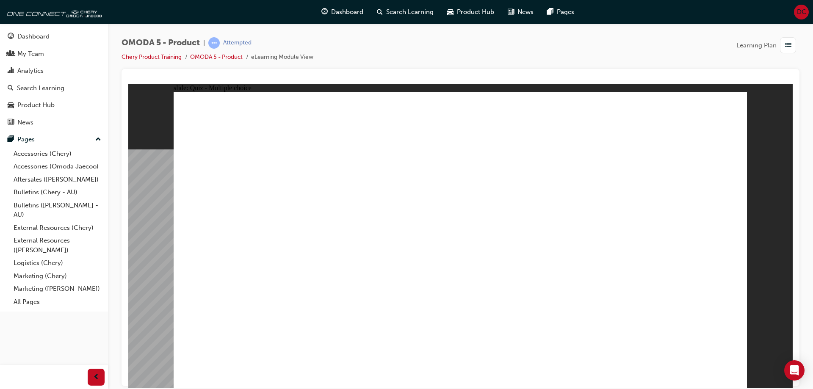
radio input "true"
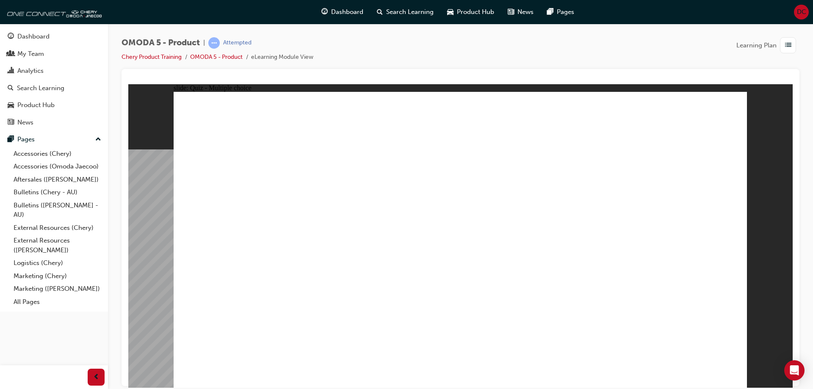
radio input "true"
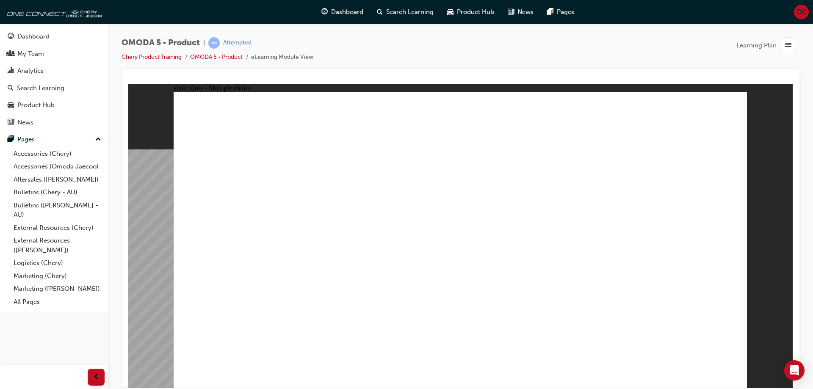
drag, startPoint x: 460, startPoint y: 138, endPoint x: 360, endPoint y: 295, distance: 186.8
drag, startPoint x: 706, startPoint y: 205, endPoint x: 279, endPoint y: 302, distance: 438.3
drag, startPoint x: 641, startPoint y: 234, endPoint x: 505, endPoint y: 309, distance: 155.3
drag, startPoint x: 589, startPoint y: 120, endPoint x: 614, endPoint y: 308, distance: 189.8
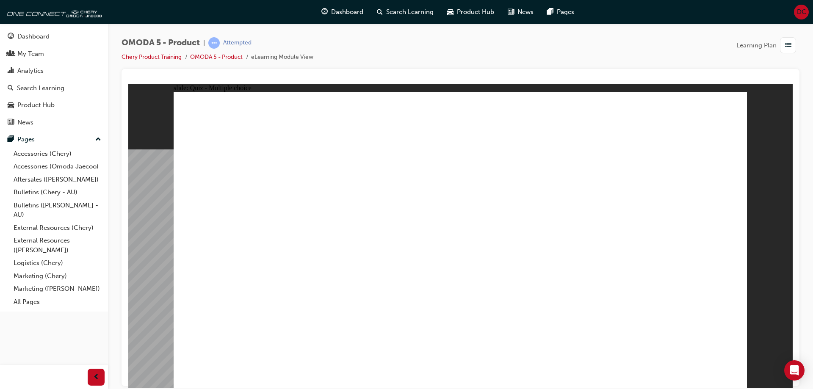
radio input "true"
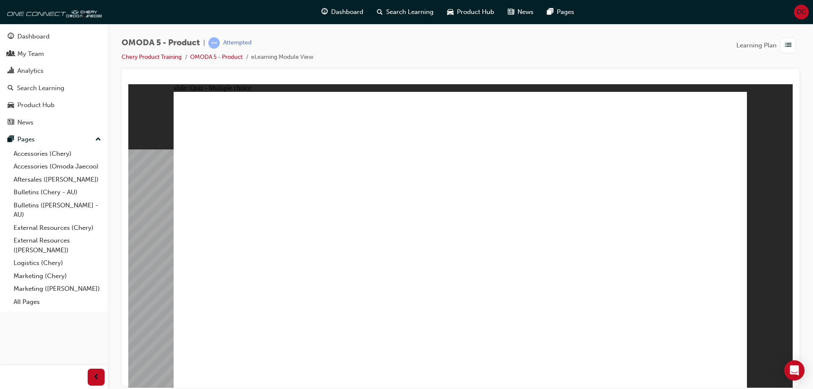
drag, startPoint x: 547, startPoint y: 204, endPoint x: 416, endPoint y: 271, distance: 147.2
drag, startPoint x: 660, startPoint y: 197, endPoint x: 267, endPoint y: 286, distance: 403.0
drag, startPoint x: 540, startPoint y: 146, endPoint x: 498, endPoint y: 255, distance: 116.7
drag, startPoint x: 628, startPoint y: 208, endPoint x: 596, endPoint y: 255, distance: 55.8
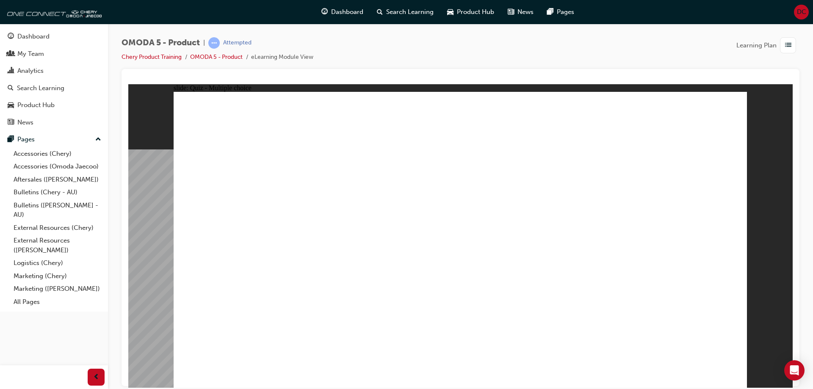
radio input "true"
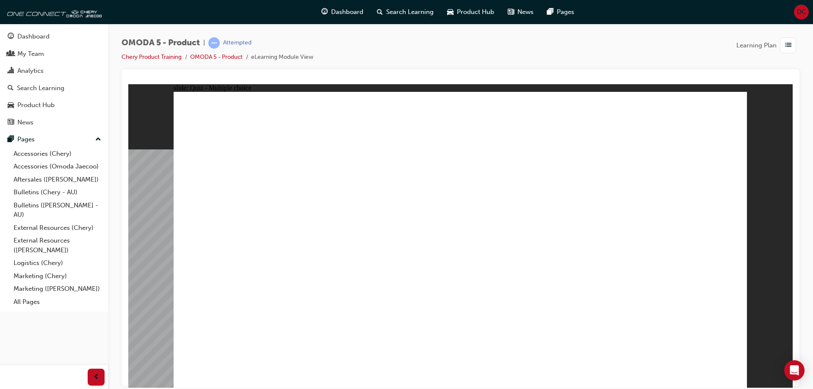
drag, startPoint x: 549, startPoint y: 146, endPoint x: 328, endPoint y: 266, distance: 250.9
radio input "true"
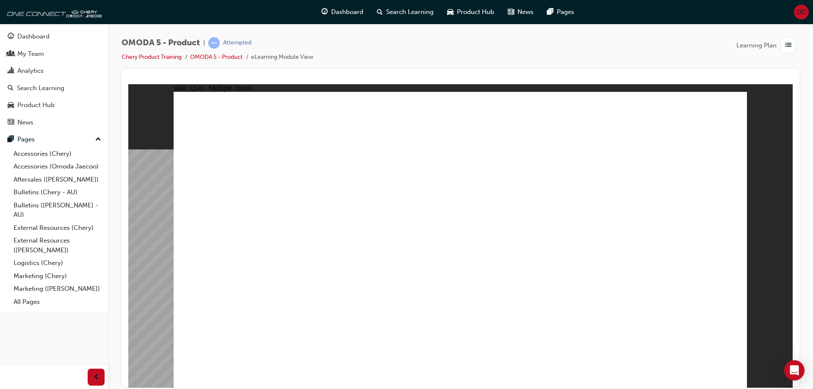
radio input "true"
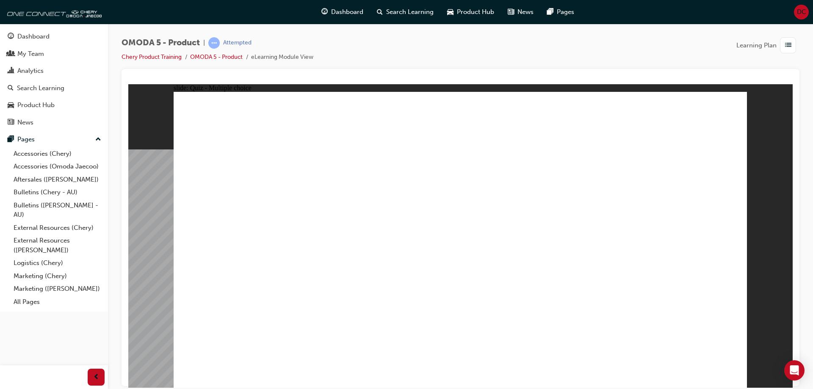
radio input "true"
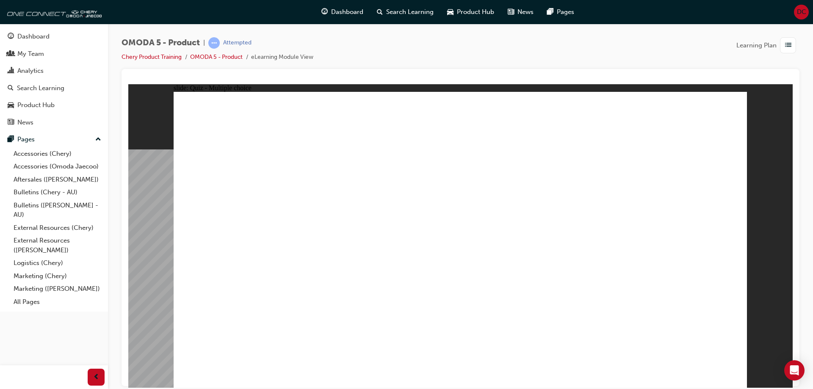
radio input "true"
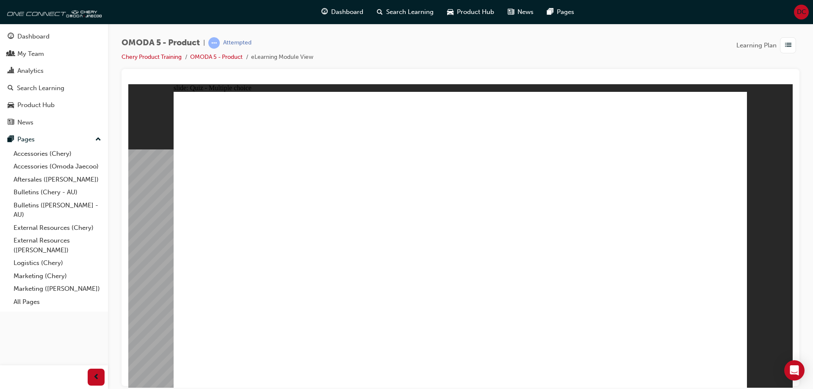
radio input "true"
drag, startPoint x: 582, startPoint y: 202, endPoint x: 494, endPoint y: 296, distance: 128.5
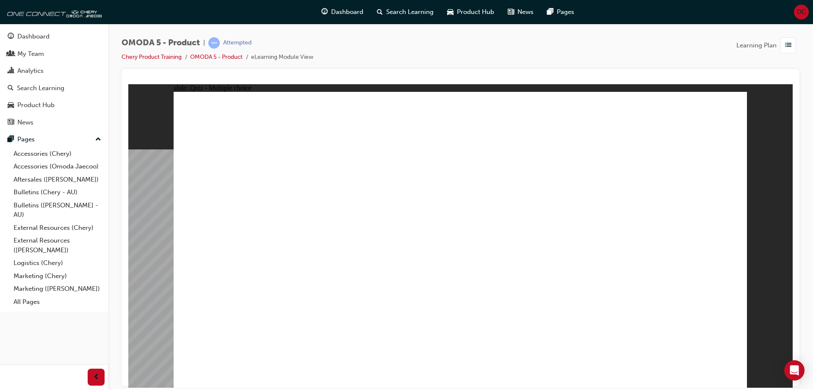
drag, startPoint x: 478, startPoint y: 140, endPoint x: 379, endPoint y: 294, distance: 183.3
drag, startPoint x: 663, startPoint y: 202, endPoint x: 234, endPoint y: 296, distance: 439.8
drag, startPoint x: 573, startPoint y: 114, endPoint x: 601, endPoint y: 300, distance: 188.5
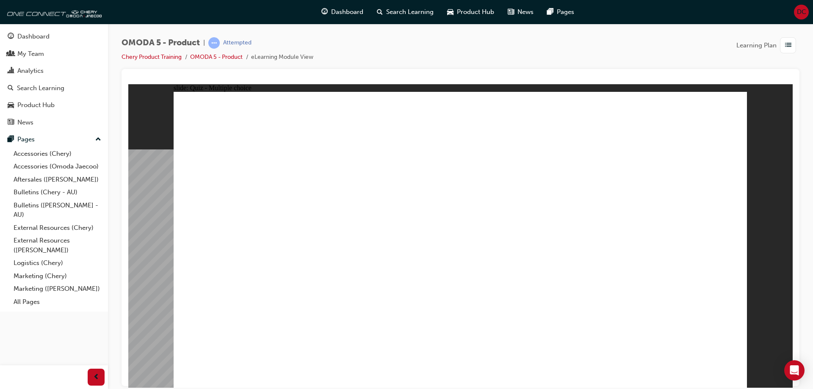
radio input "true"
drag, startPoint x: 614, startPoint y: 199, endPoint x: 234, endPoint y: 274, distance: 386.9
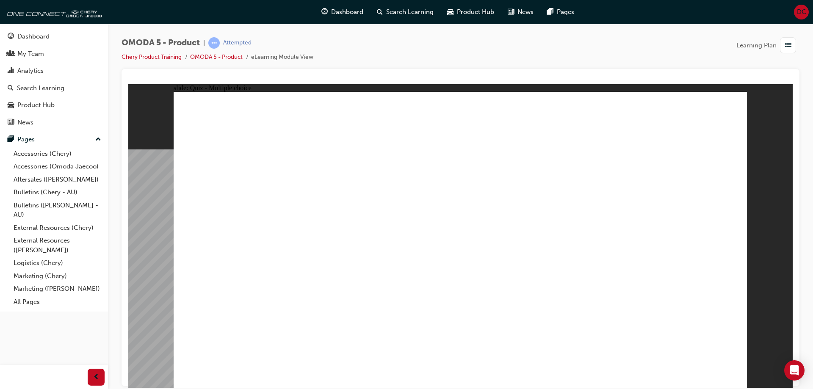
drag, startPoint x: 435, startPoint y: 245, endPoint x: 378, endPoint y: 258, distance: 58.9
drag, startPoint x: 497, startPoint y: 149, endPoint x: 461, endPoint y: 263, distance: 119.4
drag, startPoint x: 621, startPoint y: 155, endPoint x: 581, endPoint y: 277, distance: 128.2
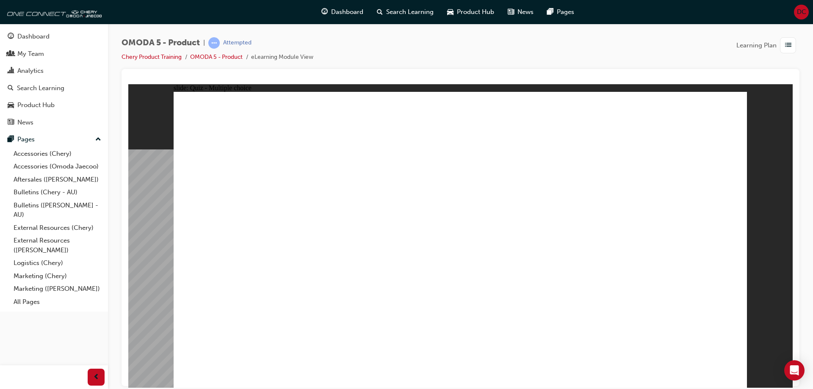
radio input "true"
drag, startPoint x: 655, startPoint y: 115, endPoint x: 344, endPoint y: 260, distance: 342.8
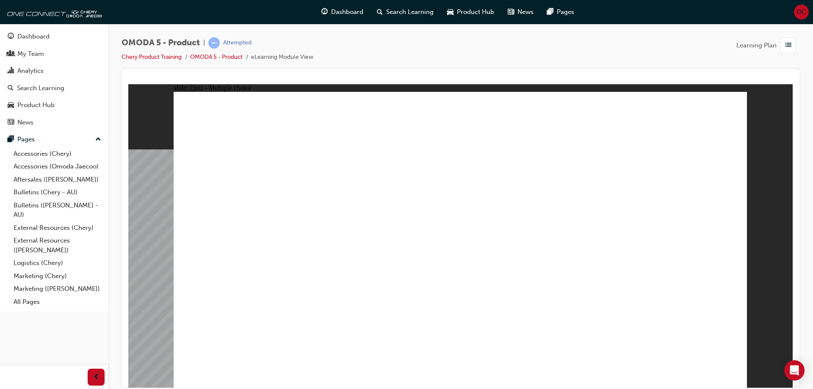
radio input "true"
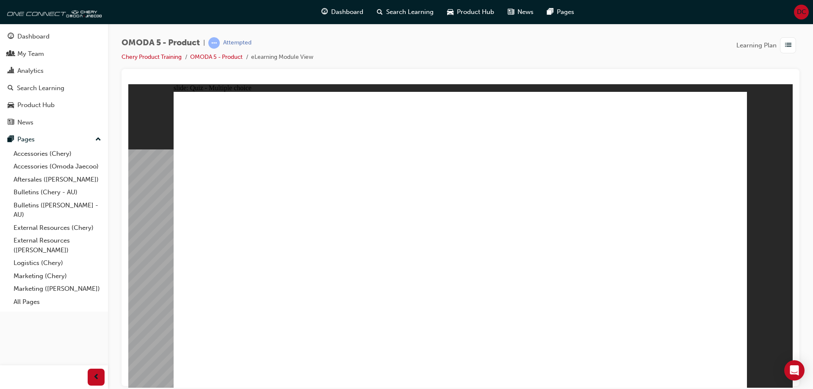
click at [31, 55] on div "My Team" at bounding box center [30, 54] width 27 height 10
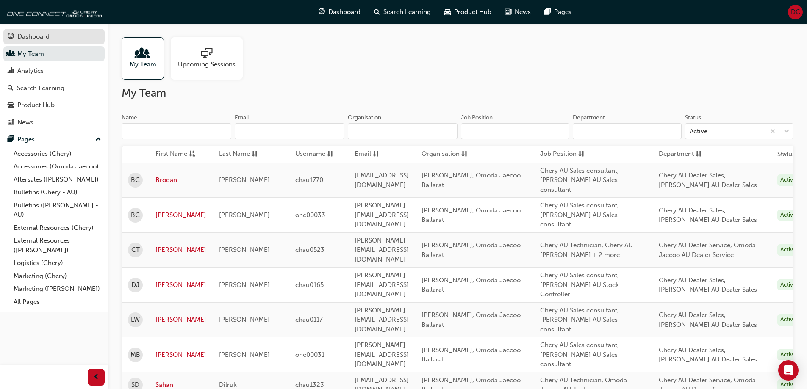
click at [19, 44] on link "Dashboard" at bounding box center [53, 37] width 101 height 16
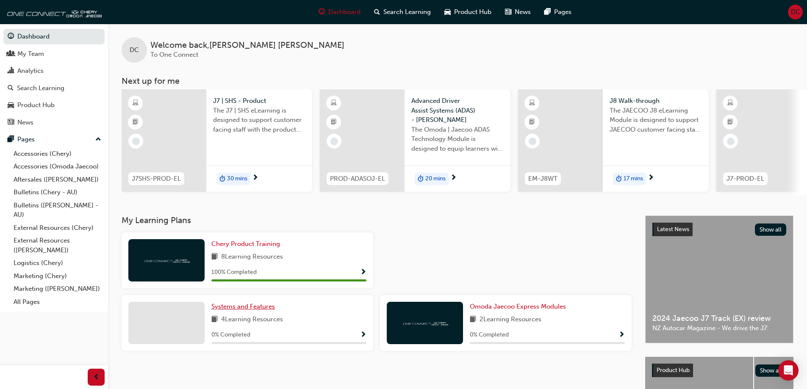
click at [221, 310] on span "Systems and Features" at bounding box center [243, 307] width 64 height 8
